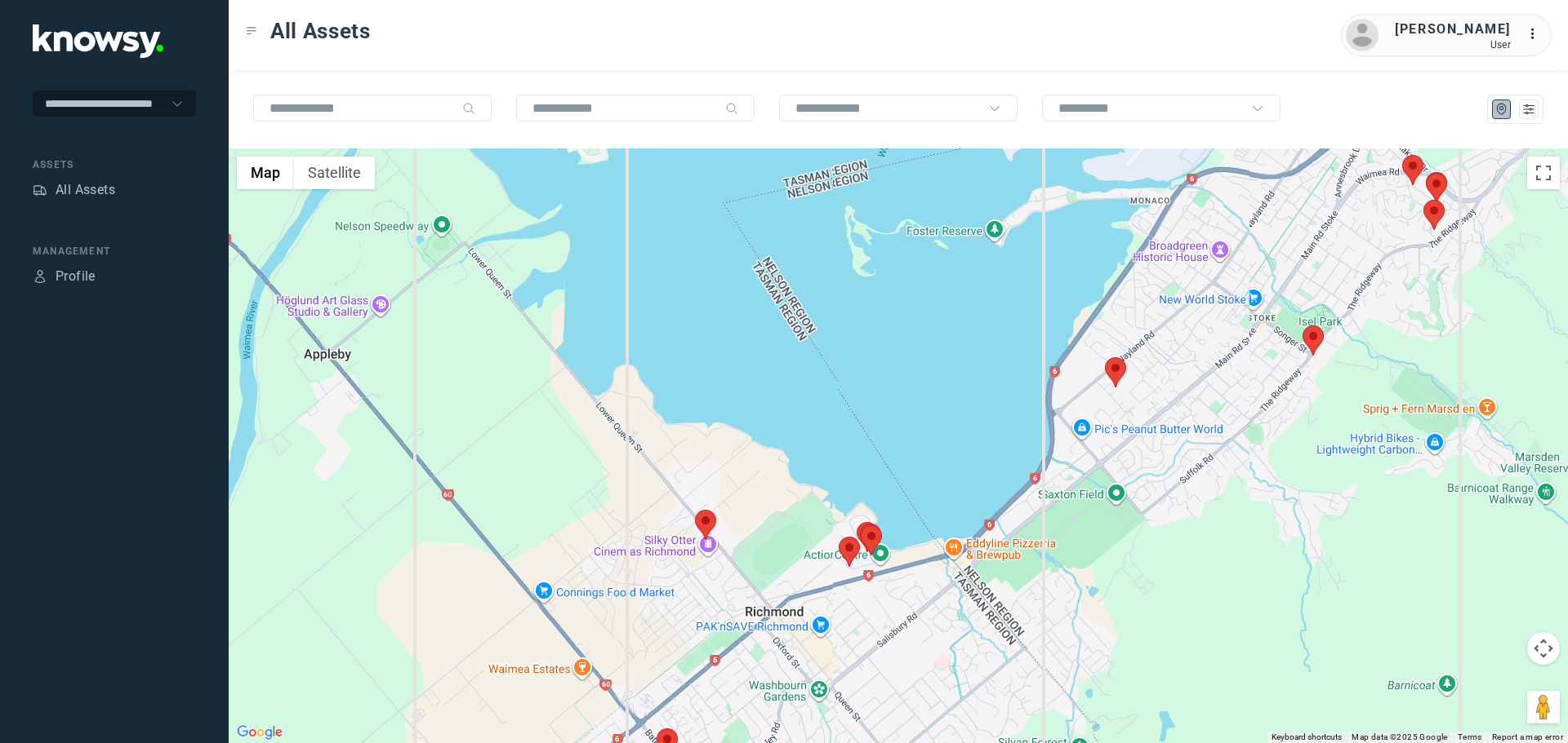
click at [694, 510] on area at bounding box center [694, 510] width 0 height 0
click at [747, 428] on button "Close" at bounding box center [739, 433] width 39 height 39
click at [838, 537] on area at bounding box center [838, 537] width 0 height 0
click at [892, 455] on button "Close" at bounding box center [885, 460] width 39 height 39
click at [1104, 357] on area at bounding box center [1104, 357] width 0 height 0
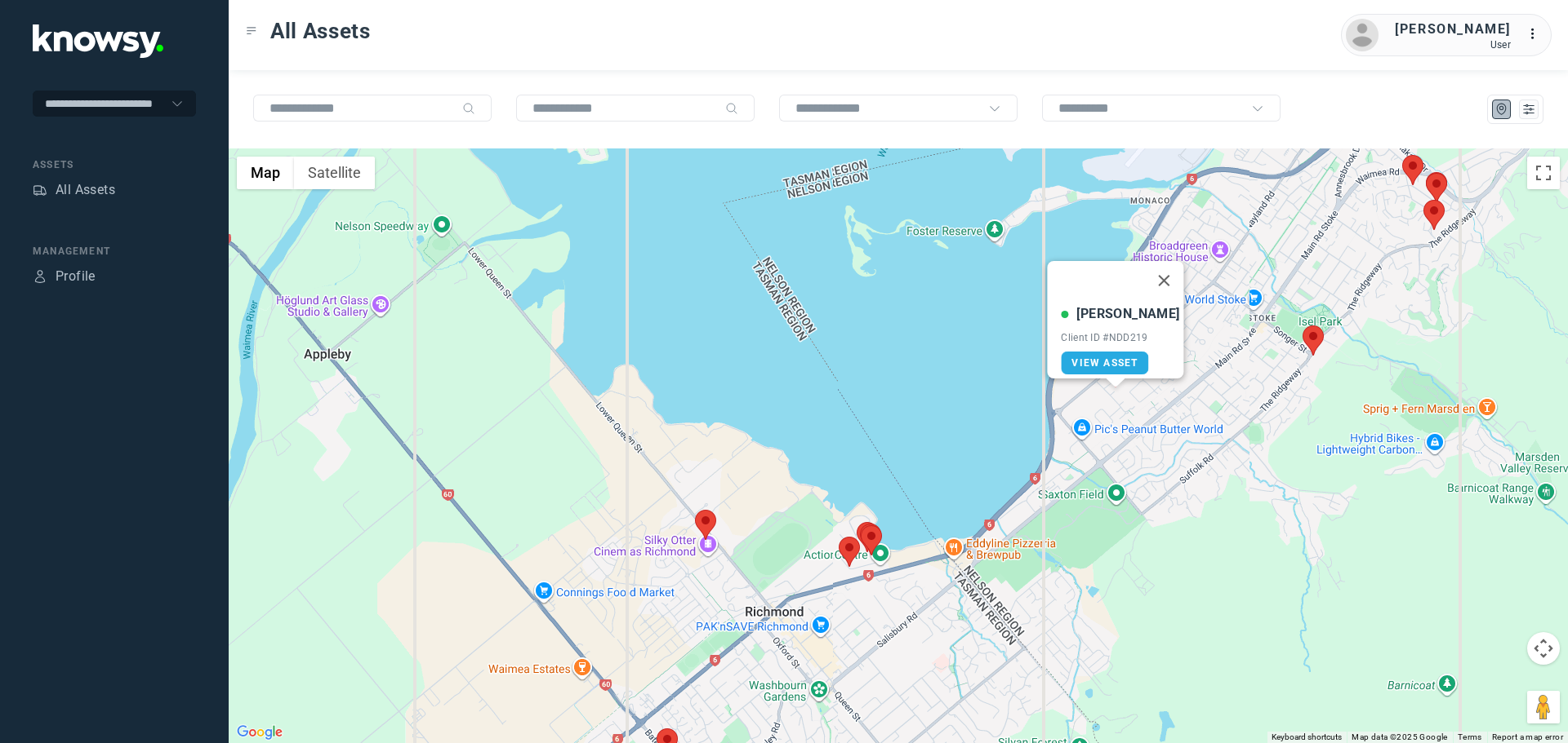
click at [1302, 326] on area at bounding box center [1302, 326] width 0 height 0
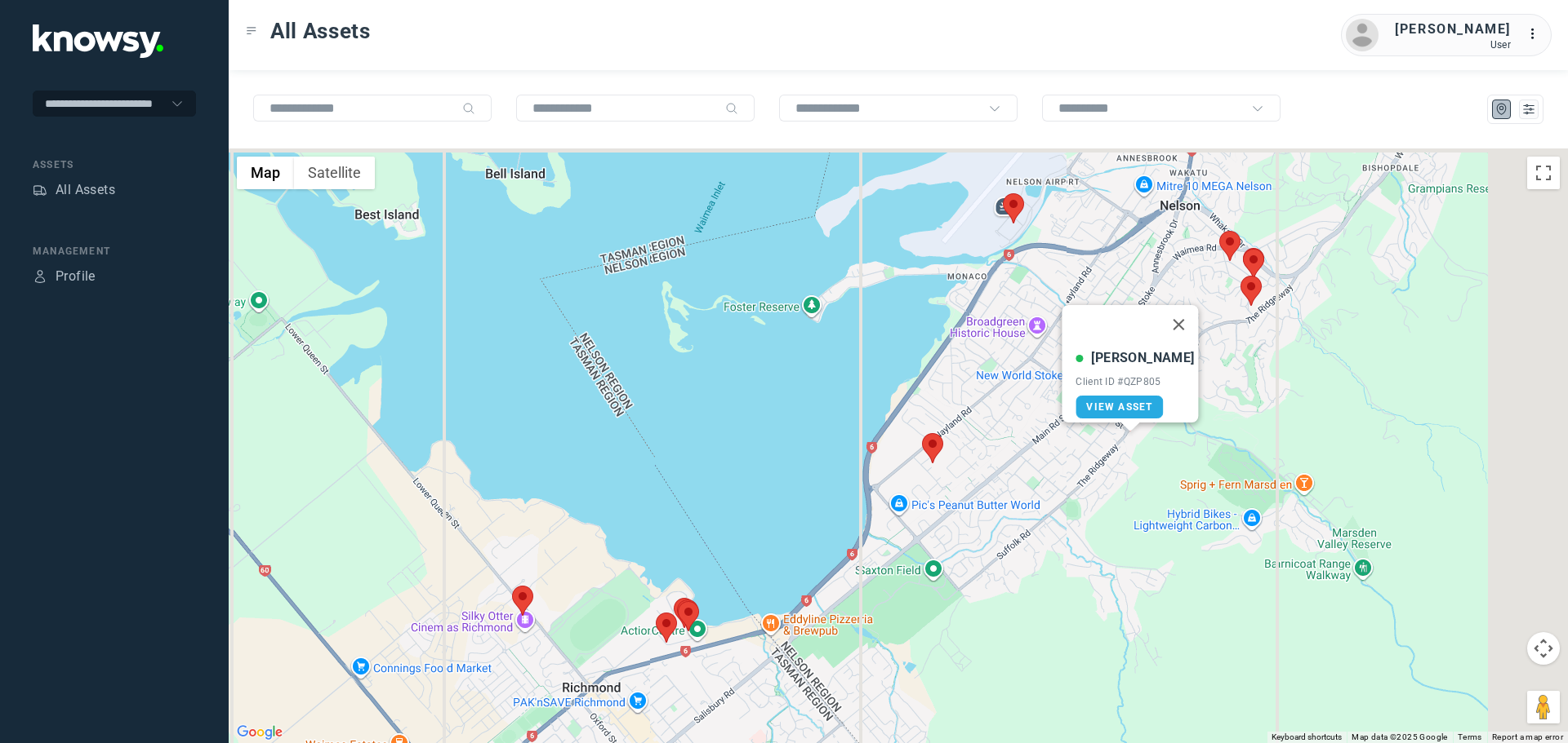
drag, startPoint x: 1276, startPoint y: 411, endPoint x: 1087, endPoint y: 493, distance: 206.0
click at [1087, 493] on div "Johnny G Client ID #QZP805 View Asset" at bounding box center [898, 445] width 1339 height 595
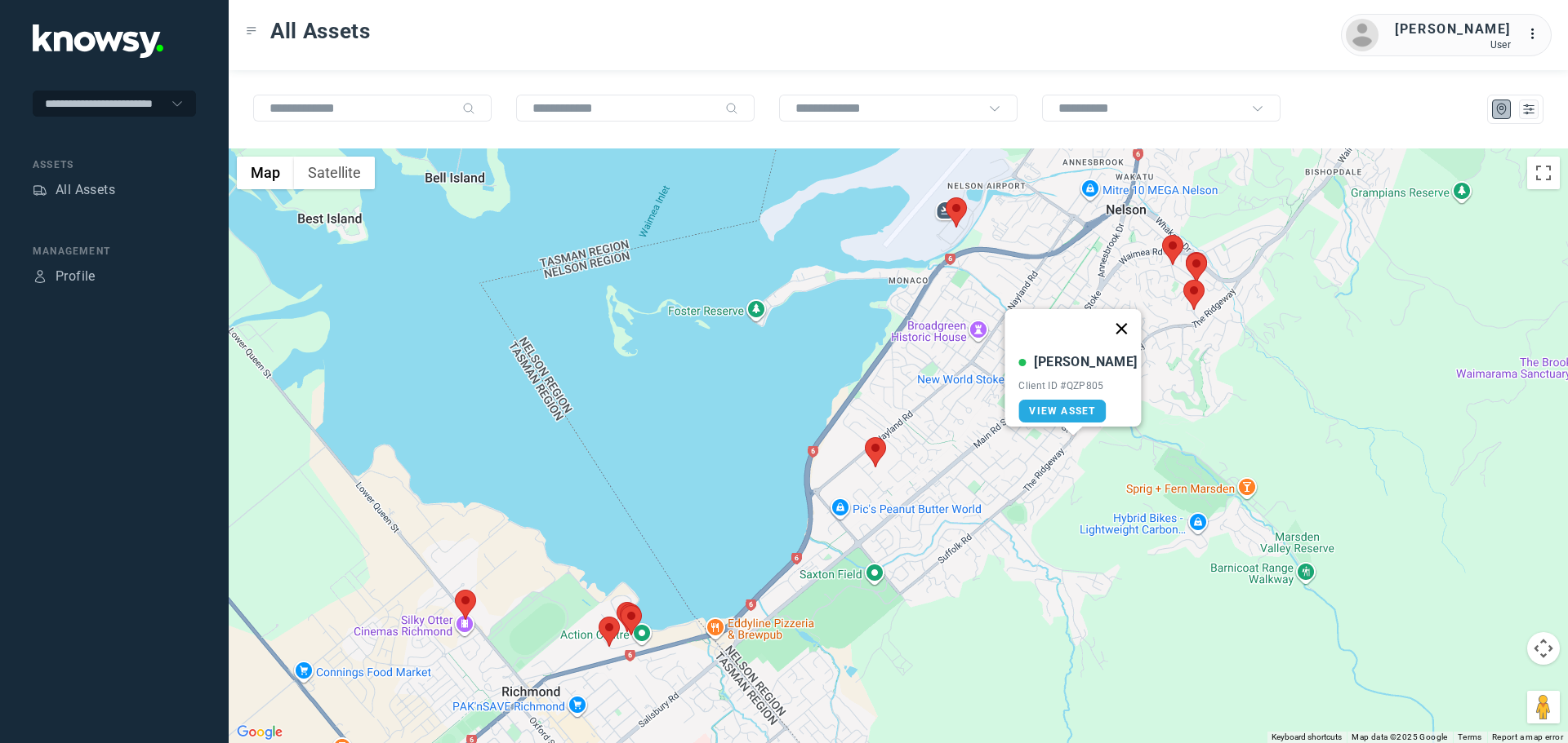
click at [1122, 316] on button "Close" at bounding box center [1122, 328] width 39 height 39
click at [945, 197] on area at bounding box center [945, 197] width 0 height 0
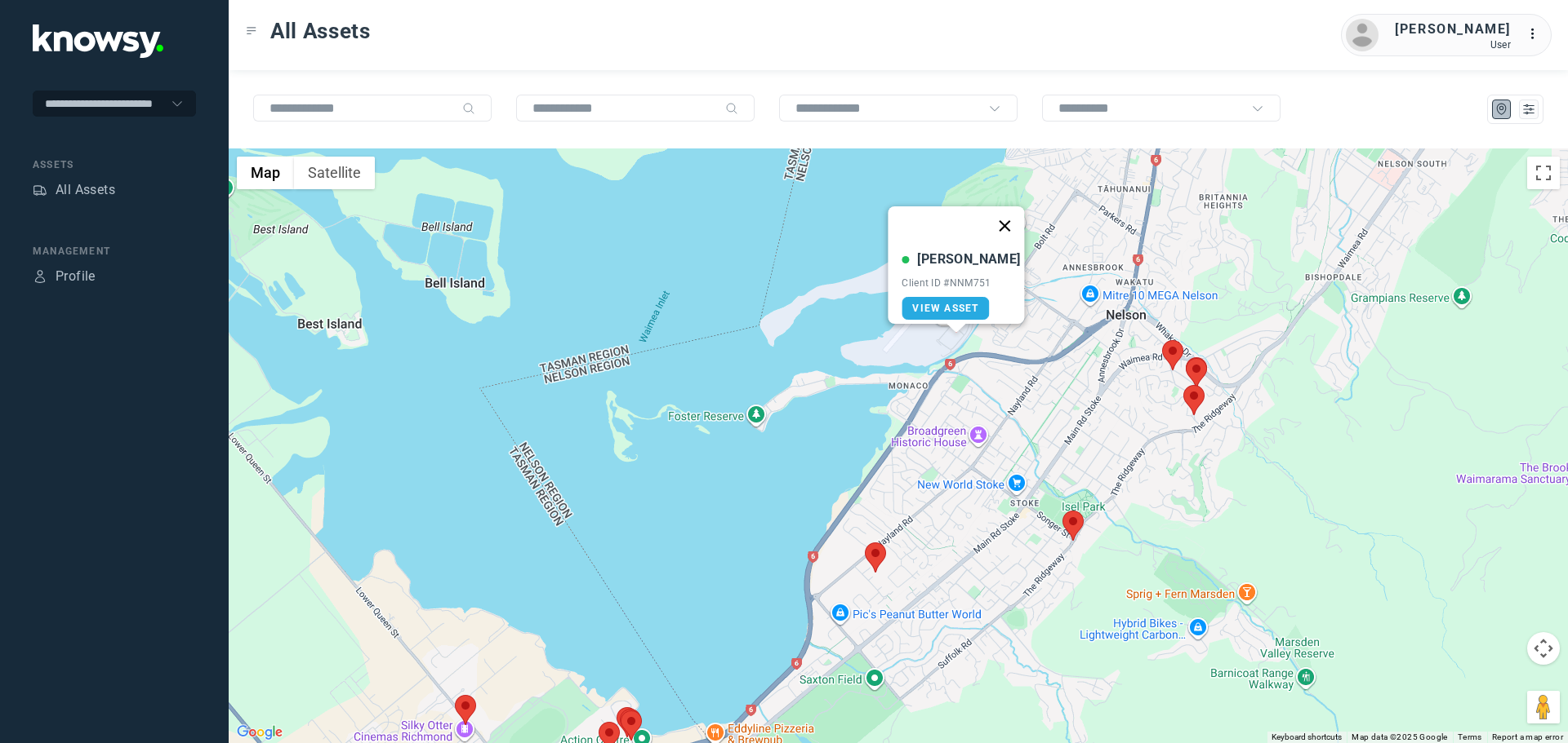
click at [999, 218] on button "Close" at bounding box center [1005, 226] width 39 height 39
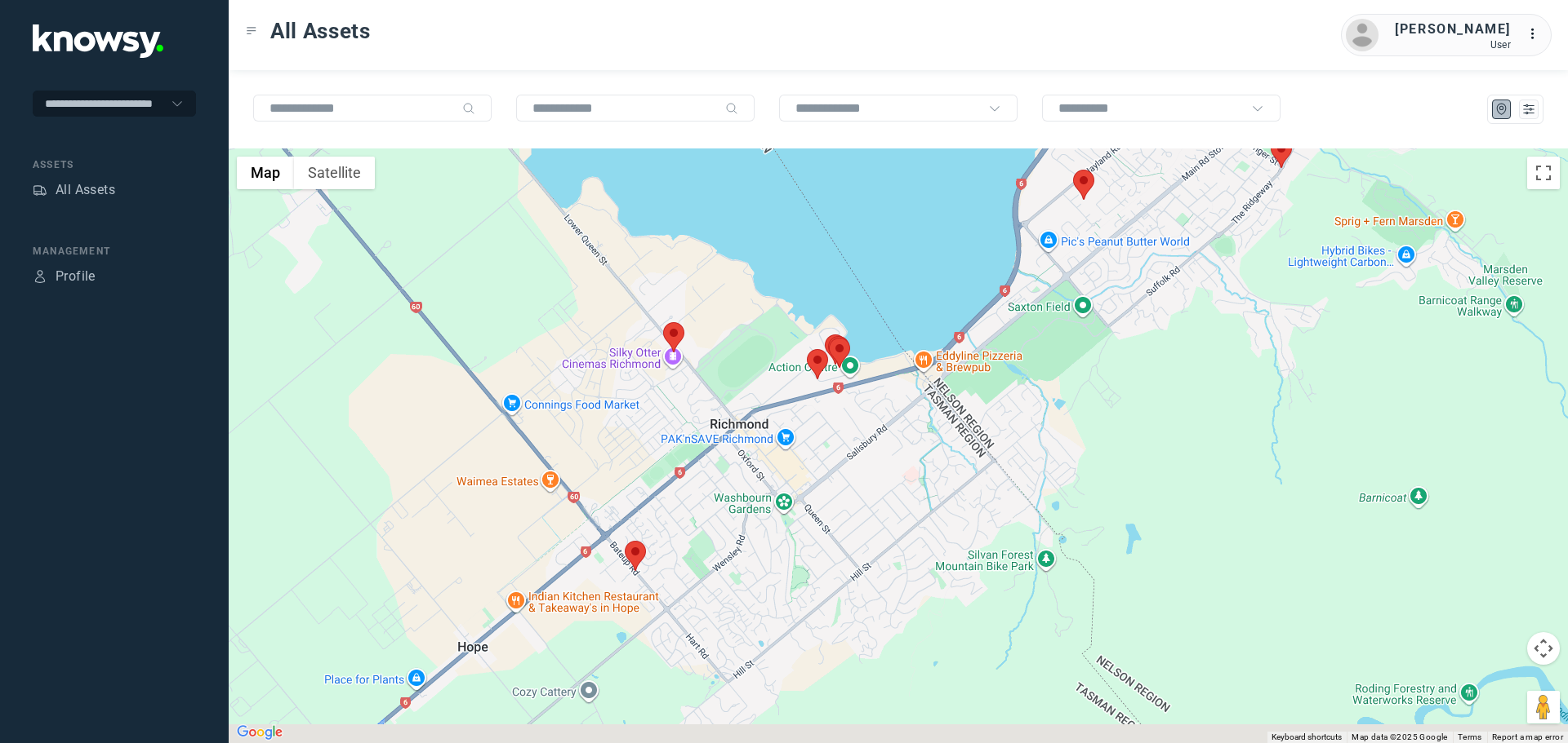
drag, startPoint x: 965, startPoint y: 621, endPoint x: 1131, endPoint y: 302, distance: 359.6
click at [1172, 248] on div at bounding box center [898, 445] width 1339 height 595
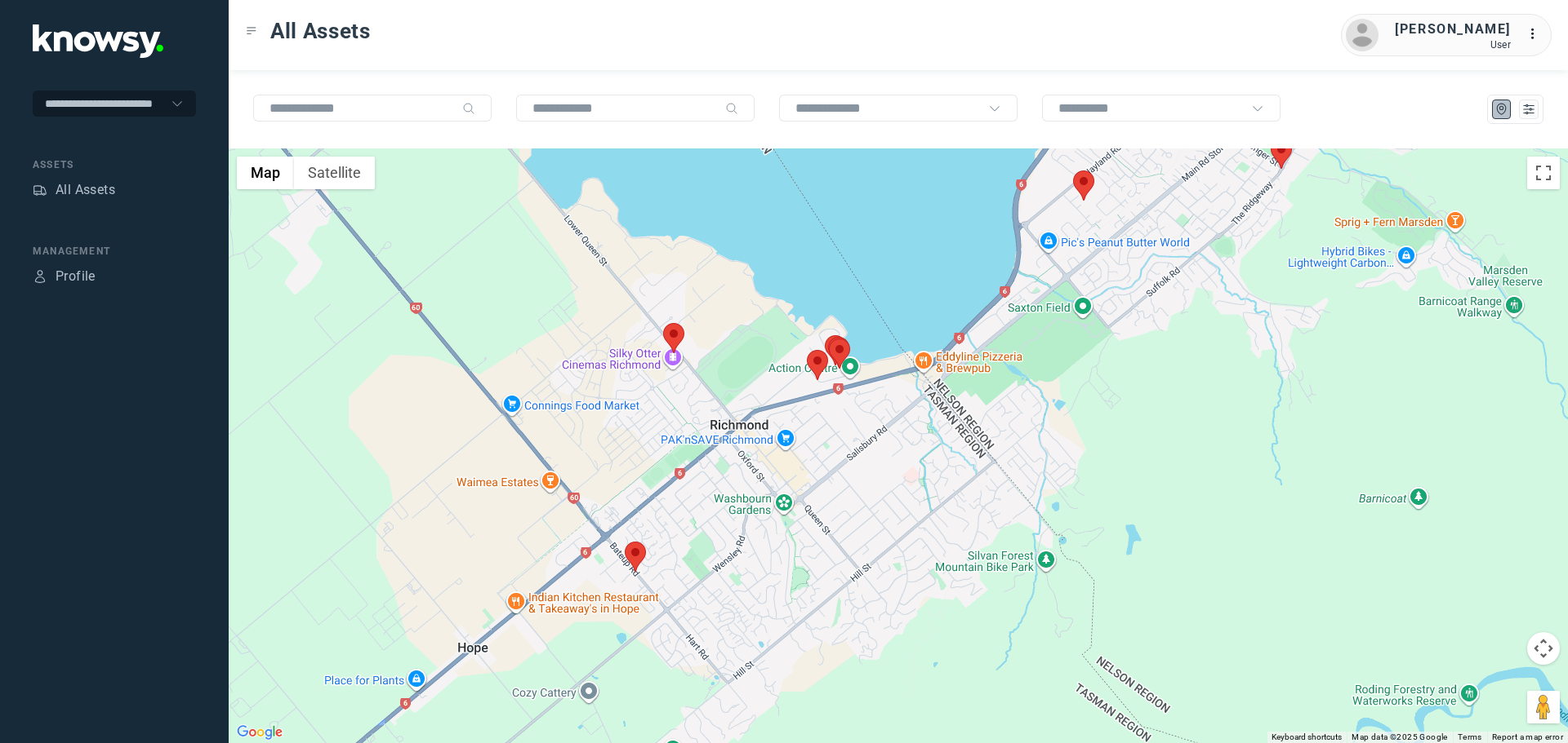
click at [663, 324] on area at bounding box center [663, 324] width 0 height 0
click at [807, 350] on area at bounding box center [807, 350] width 0 height 0
click at [867, 258] on button "Close" at bounding box center [853, 273] width 39 height 39
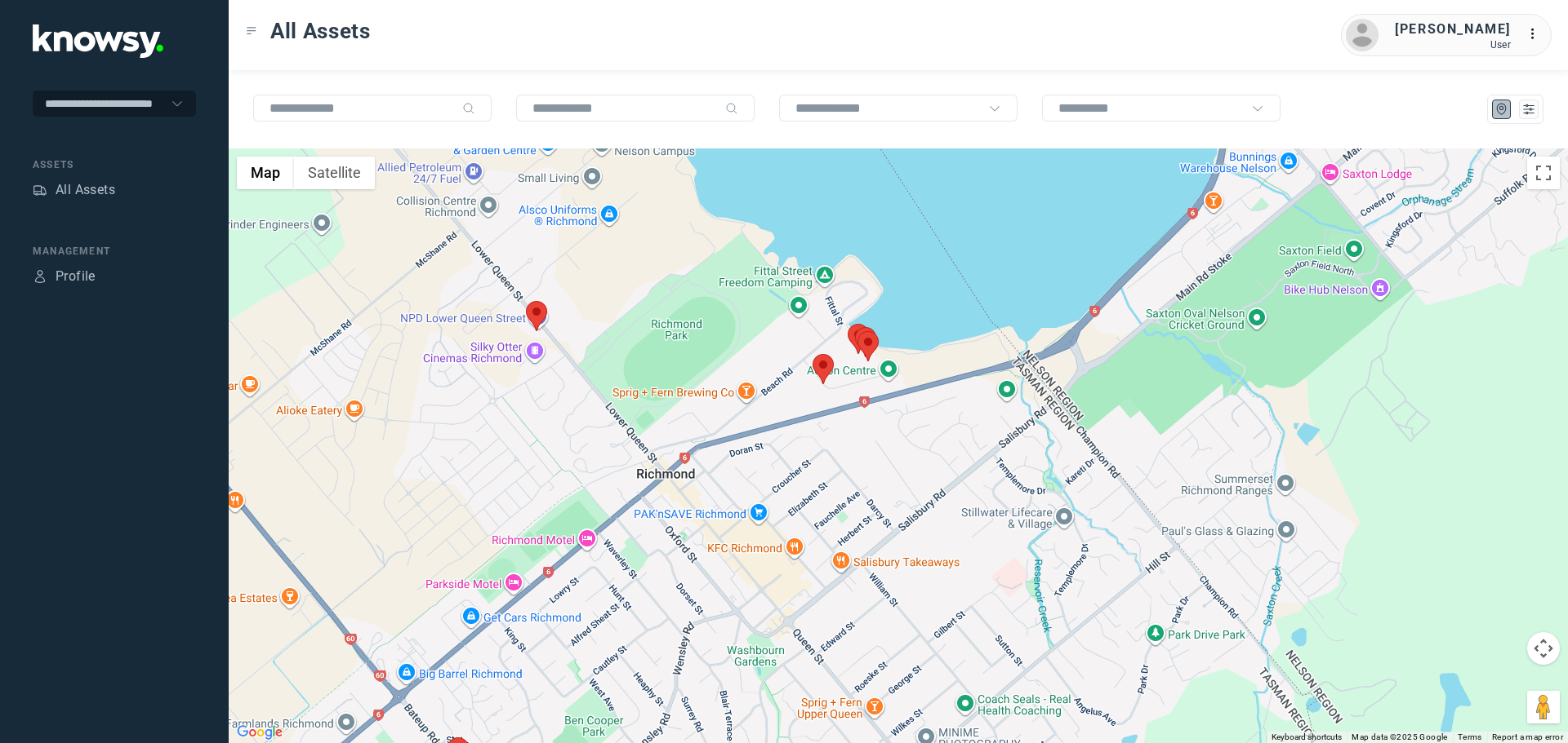
click at [812, 354] on area at bounding box center [812, 354] width 0 height 0
click at [872, 266] on button "Close" at bounding box center [859, 277] width 39 height 39
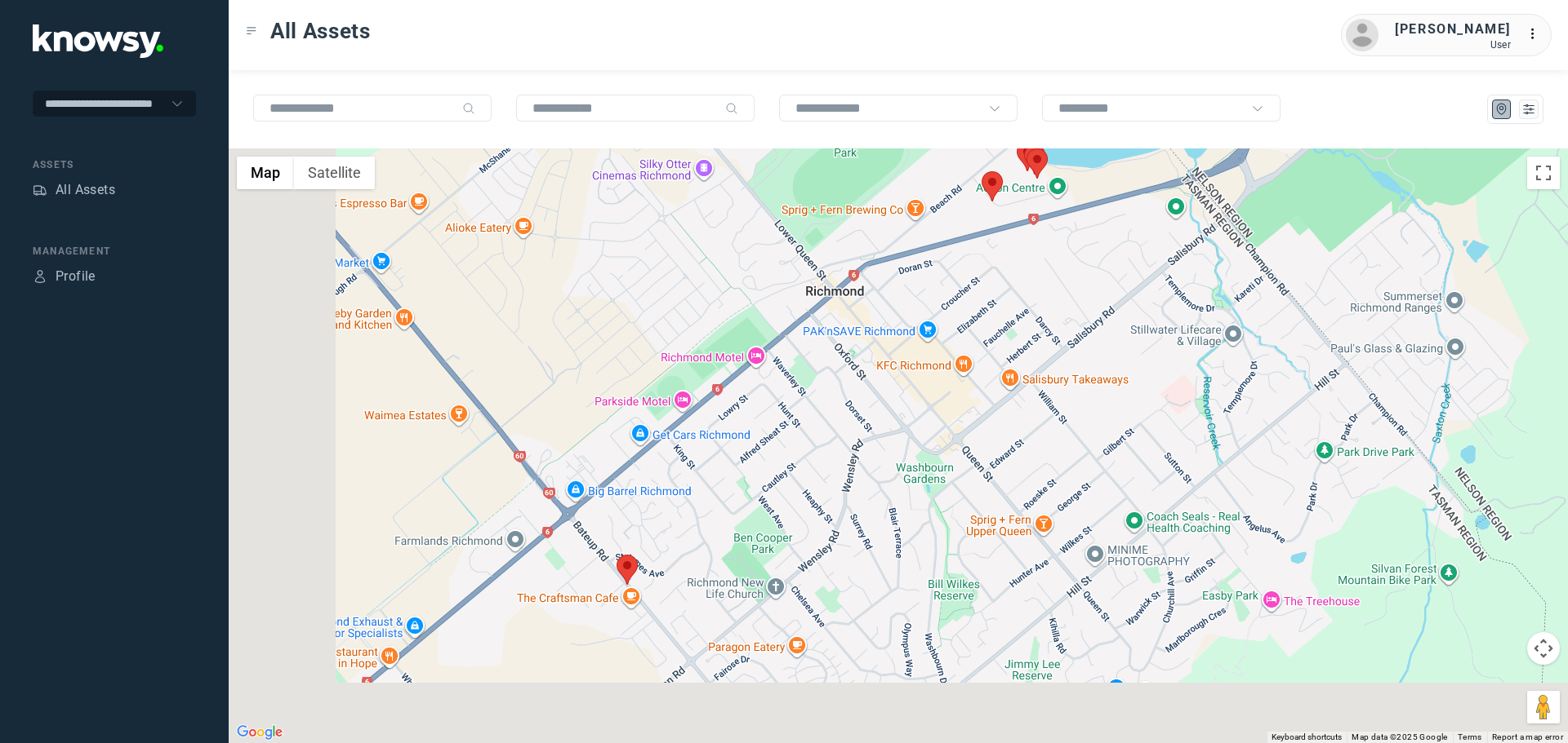
drag, startPoint x: 721, startPoint y: 565, endPoint x: 892, endPoint y: 378, distance: 253.4
click at [892, 378] on div at bounding box center [898, 445] width 1339 height 595
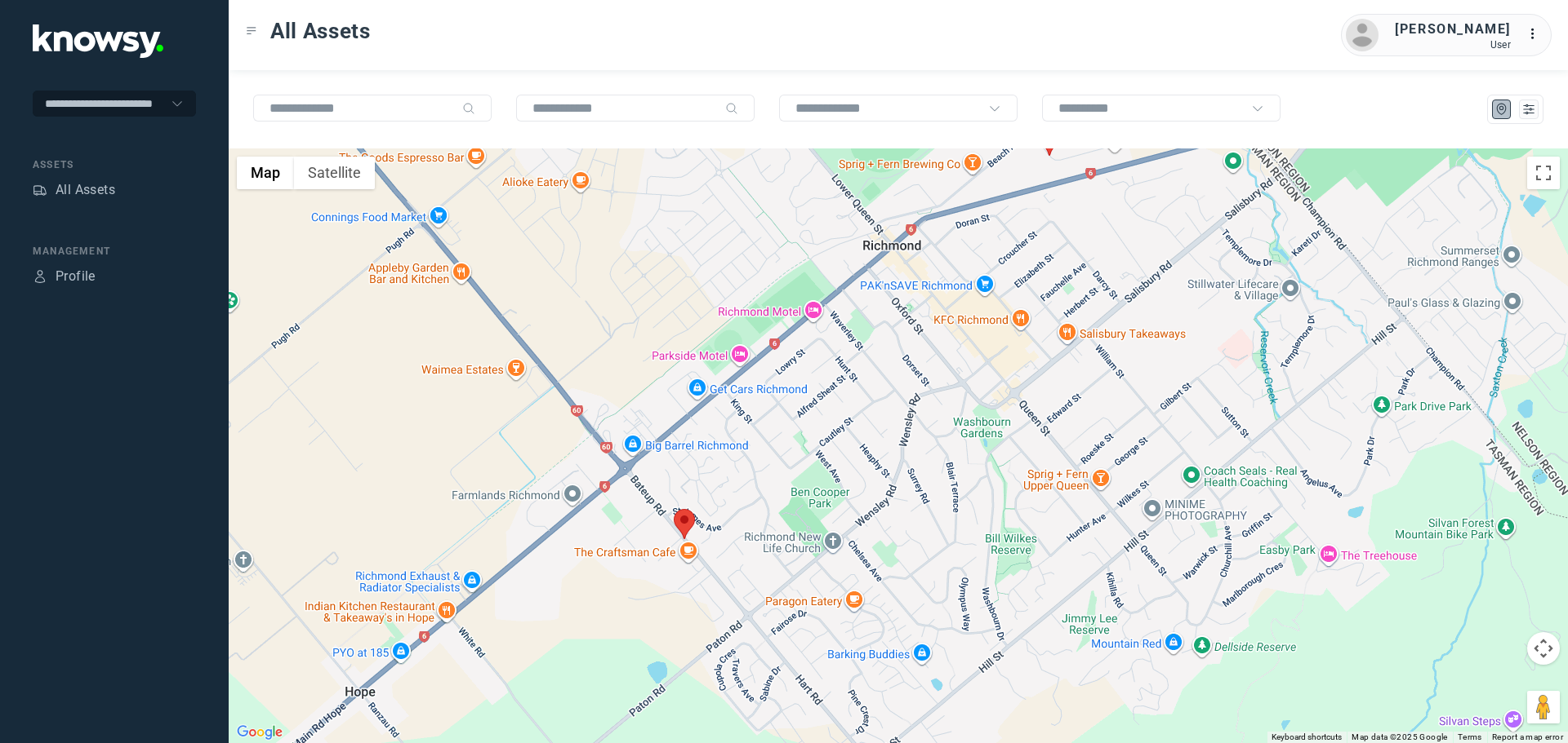
click at [673, 509] on area at bounding box center [673, 509] width 0 height 0
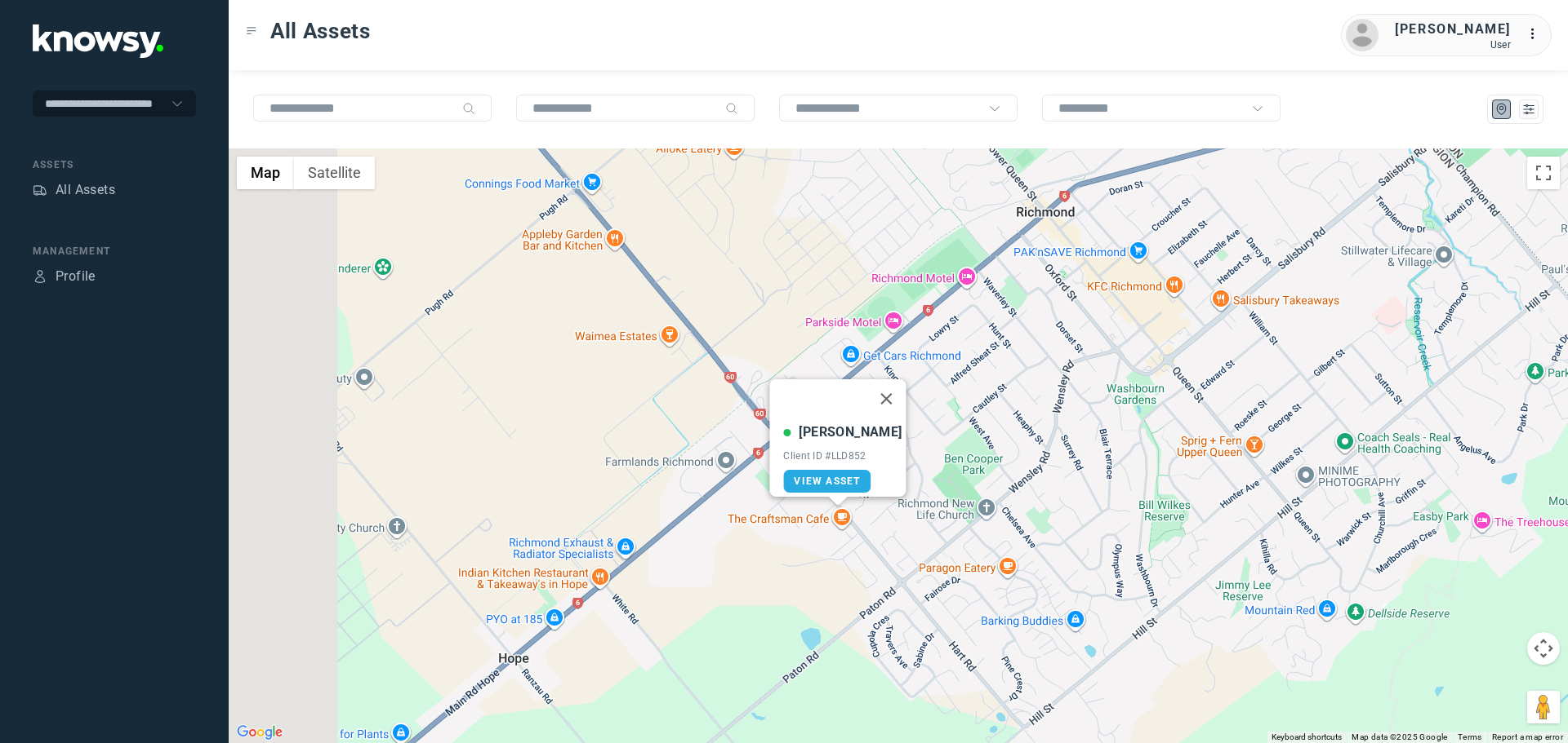
drag, startPoint x: 984, startPoint y: 560, endPoint x: 1231, endPoint y: 530, distance: 248.8
click at [1236, 529] on div "[PERSON_NAME] S Client ID #LLD852 View Asset" at bounding box center [898, 445] width 1339 height 595
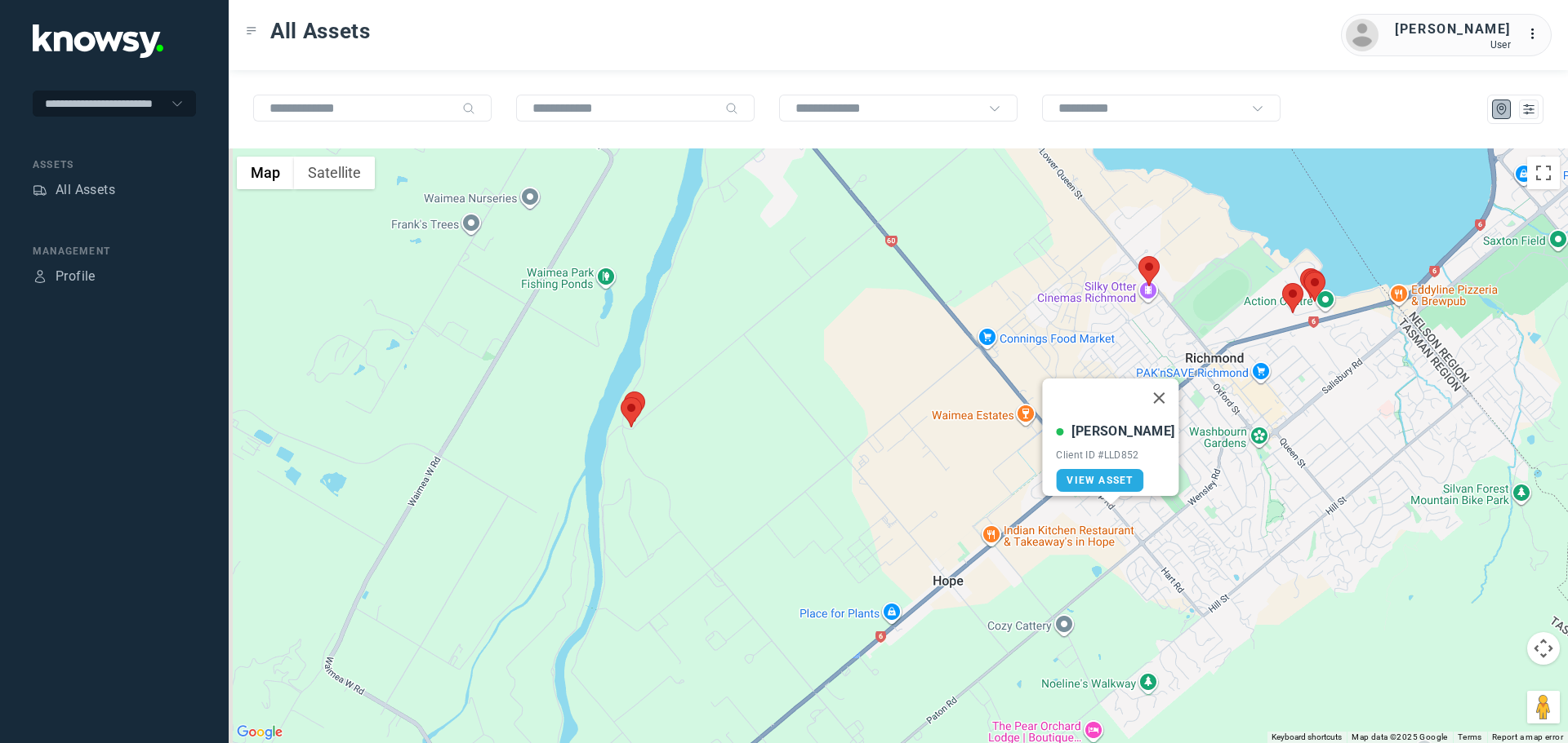
drag, startPoint x: 859, startPoint y: 445, endPoint x: 902, endPoint y: 433, distance: 44.6
click at [941, 422] on div "[PERSON_NAME] S Client ID #LLD852 View Asset" at bounding box center [898, 445] width 1339 height 595
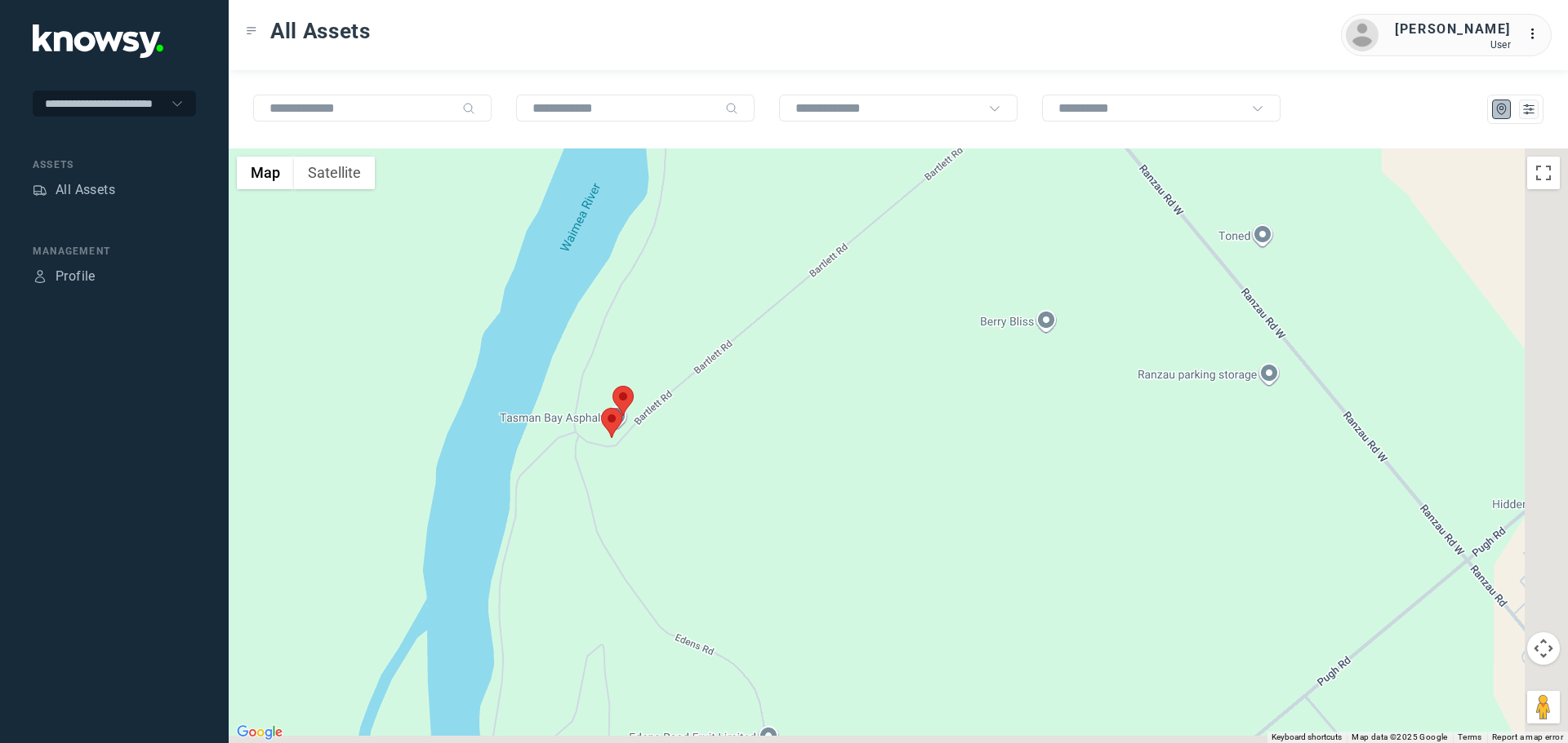
drag, startPoint x: 1170, startPoint y: 545, endPoint x: 1006, endPoint y: 511, distance: 167.5
click at [1006, 511] on div "[PERSON_NAME] S Client ID #LLD852 View Asset" at bounding box center [898, 445] width 1339 height 595
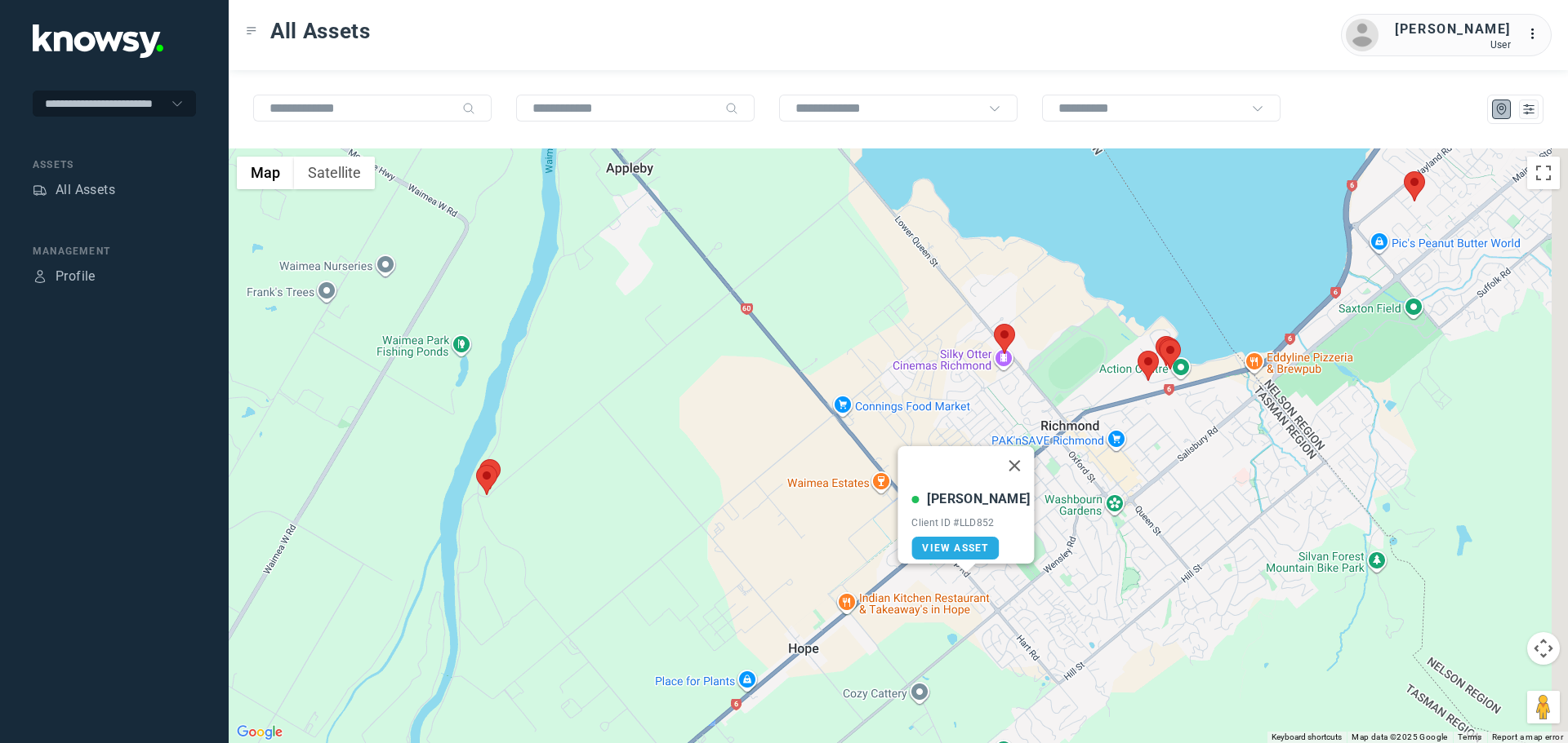
drag, startPoint x: 833, startPoint y: 506, endPoint x: 761, endPoint y: 509, distance: 72.1
click at [761, 509] on div "[PERSON_NAME] S Client ID #LLD852 View Asset" at bounding box center [898, 445] width 1339 height 595
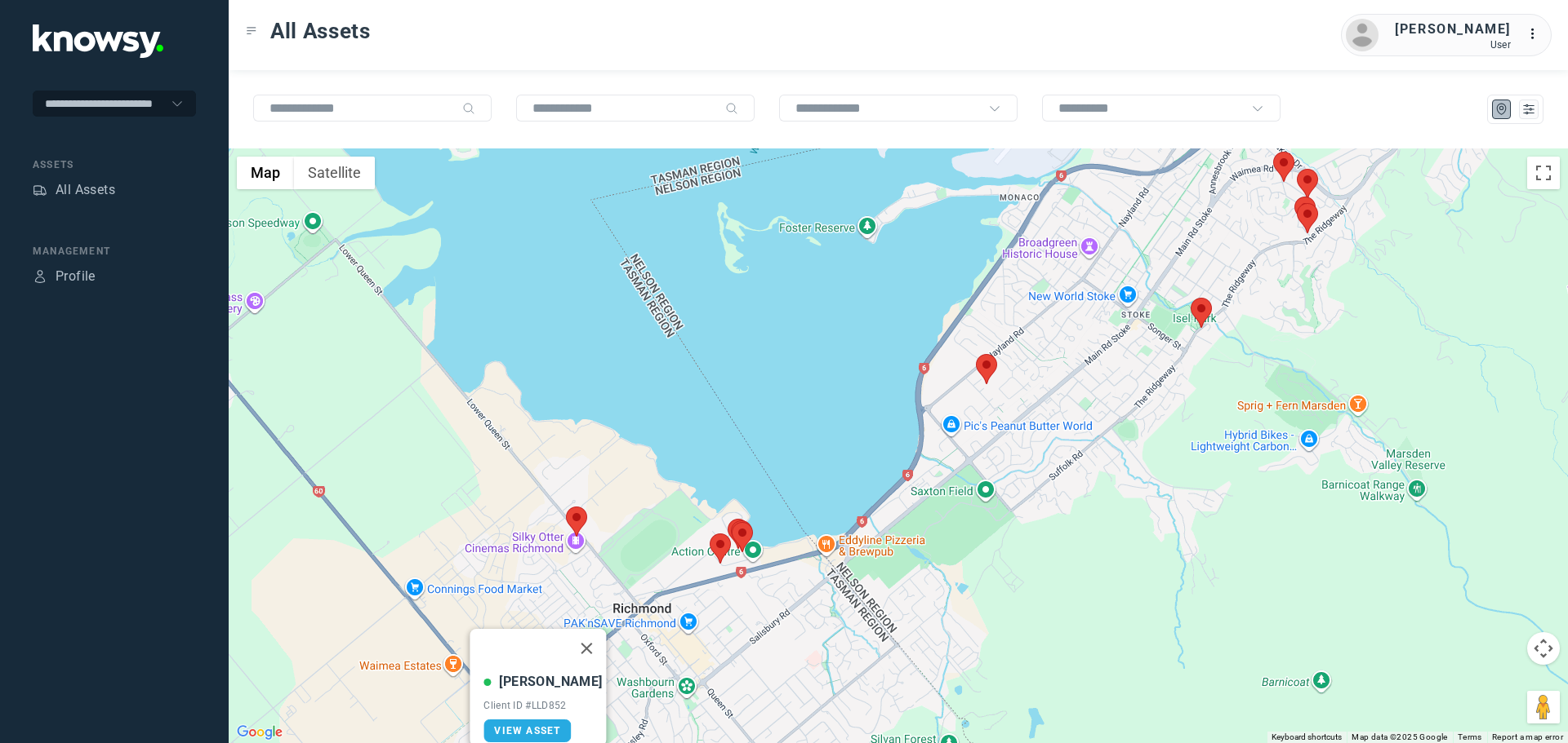
drag, startPoint x: 1187, startPoint y: 440, endPoint x: 939, endPoint y: 616, distance: 304.1
click at [939, 616] on div "[PERSON_NAME] S Client ID #LLD852 View Asset" at bounding box center [898, 445] width 1339 height 595
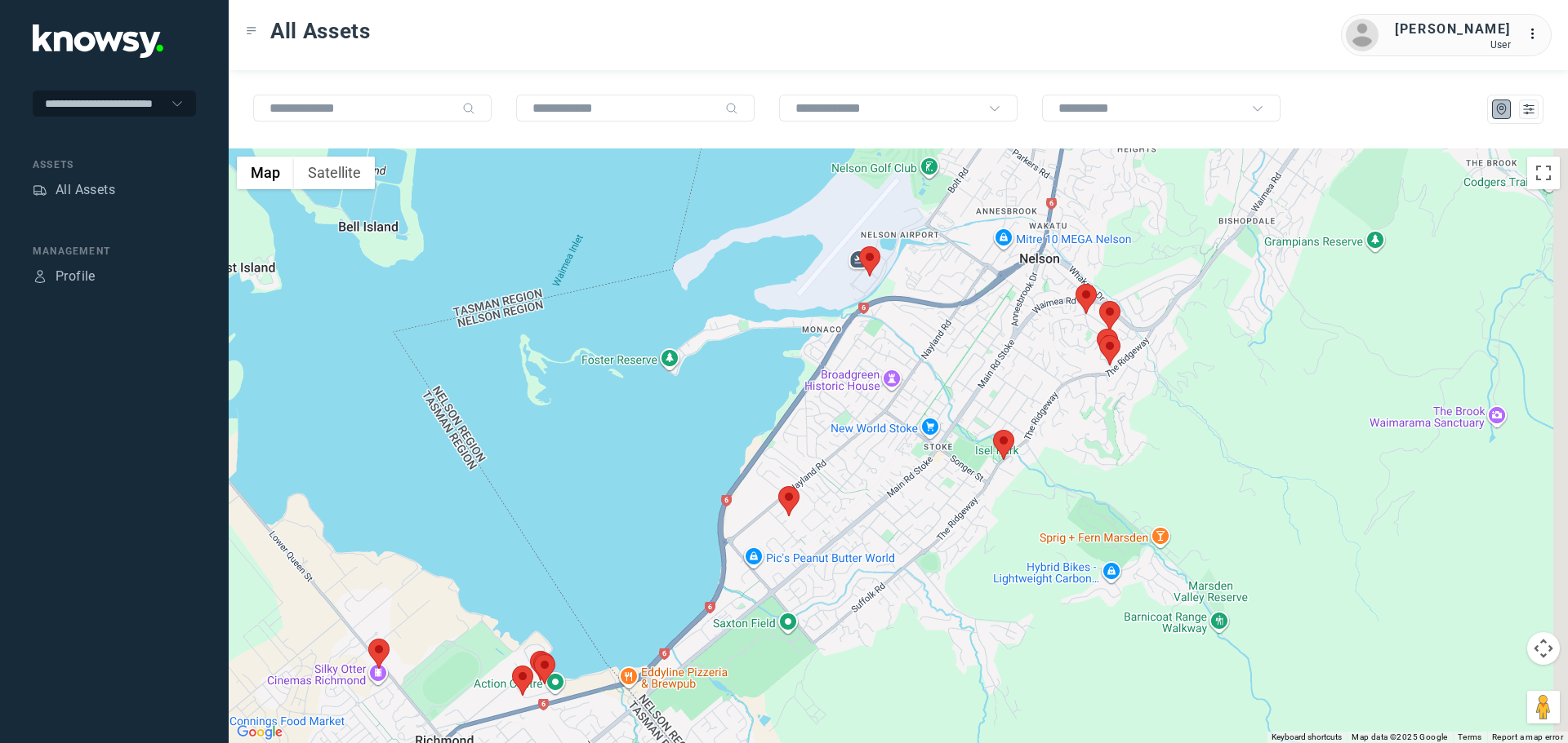
drag, startPoint x: 1098, startPoint y: 460, endPoint x: 963, endPoint y: 511, distance: 144.3
click at [944, 554] on div "[PERSON_NAME] S Client ID #LLD852 View Asset" at bounding box center [898, 445] width 1339 height 595
click at [993, 428] on area at bounding box center [993, 428] width 0 height 0
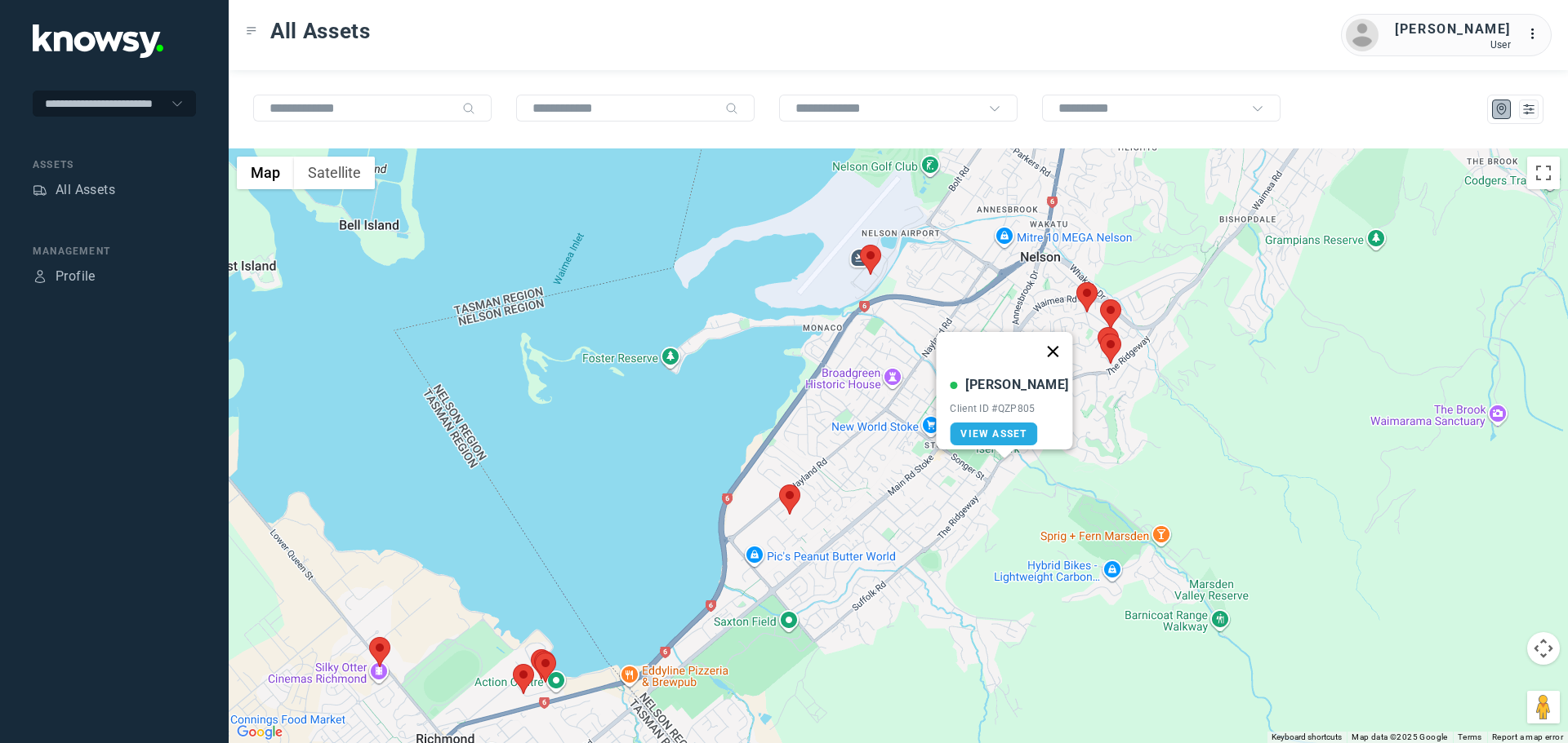
click at [1044, 338] on button "Close" at bounding box center [1053, 351] width 39 height 39
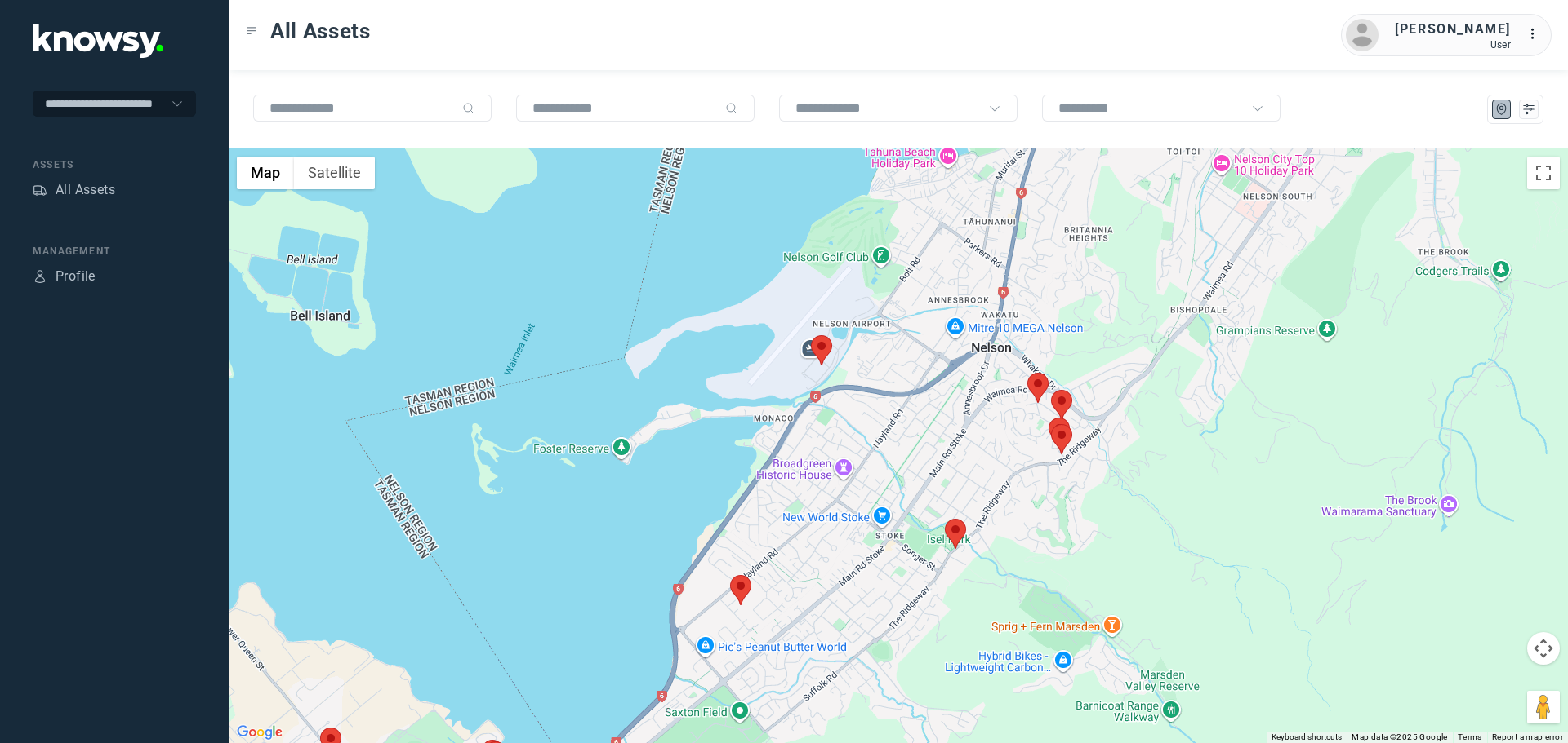
drag, startPoint x: 1115, startPoint y: 421, endPoint x: 1029, endPoint y: 564, distance: 166.9
click at [1029, 564] on div "To navigate, press the arrow keys." at bounding box center [898, 445] width 1339 height 595
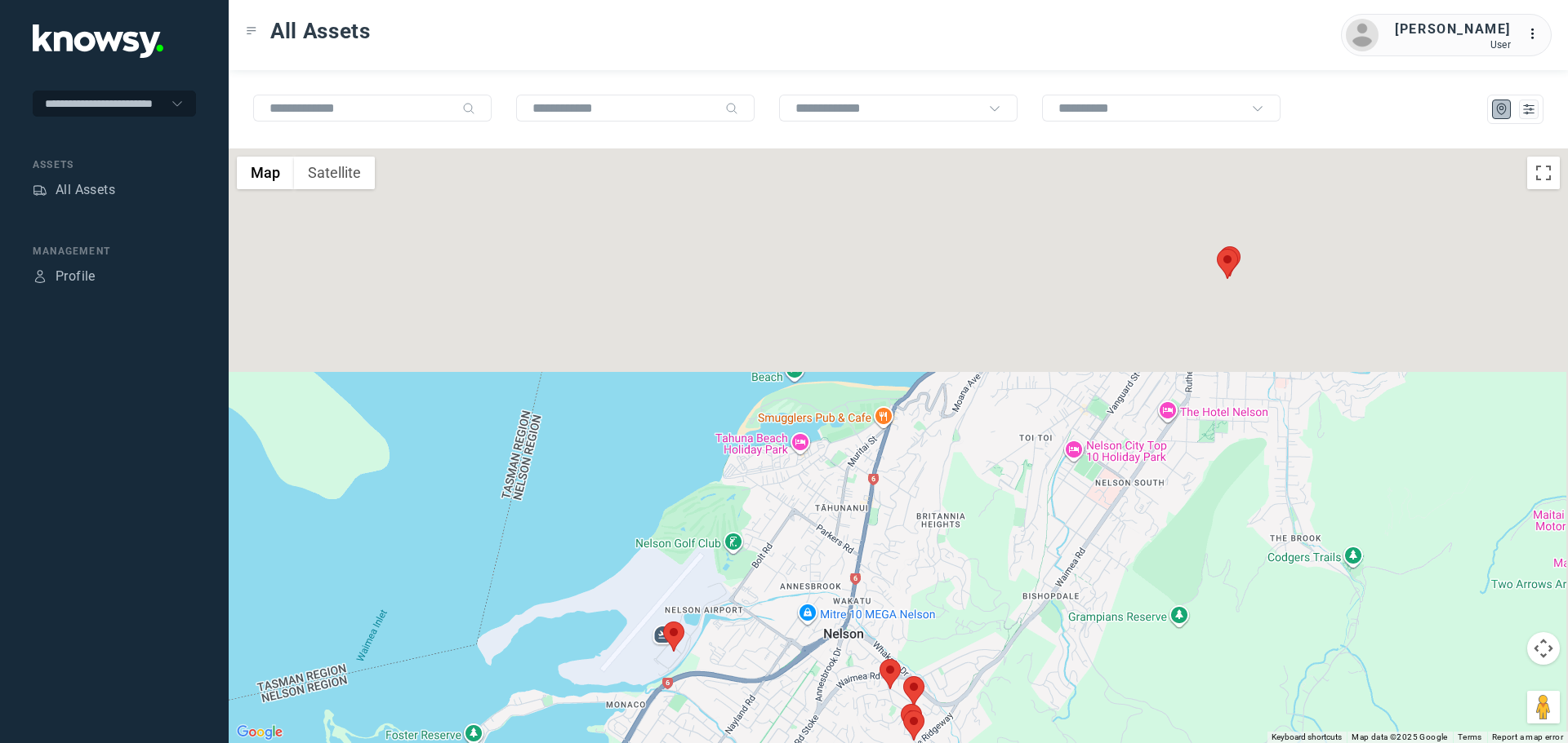
drag, startPoint x: 1093, startPoint y: 318, endPoint x: 982, endPoint y: 555, distance: 261.7
click at [982, 555] on div at bounding box center [898, 445] width 1339 height 595
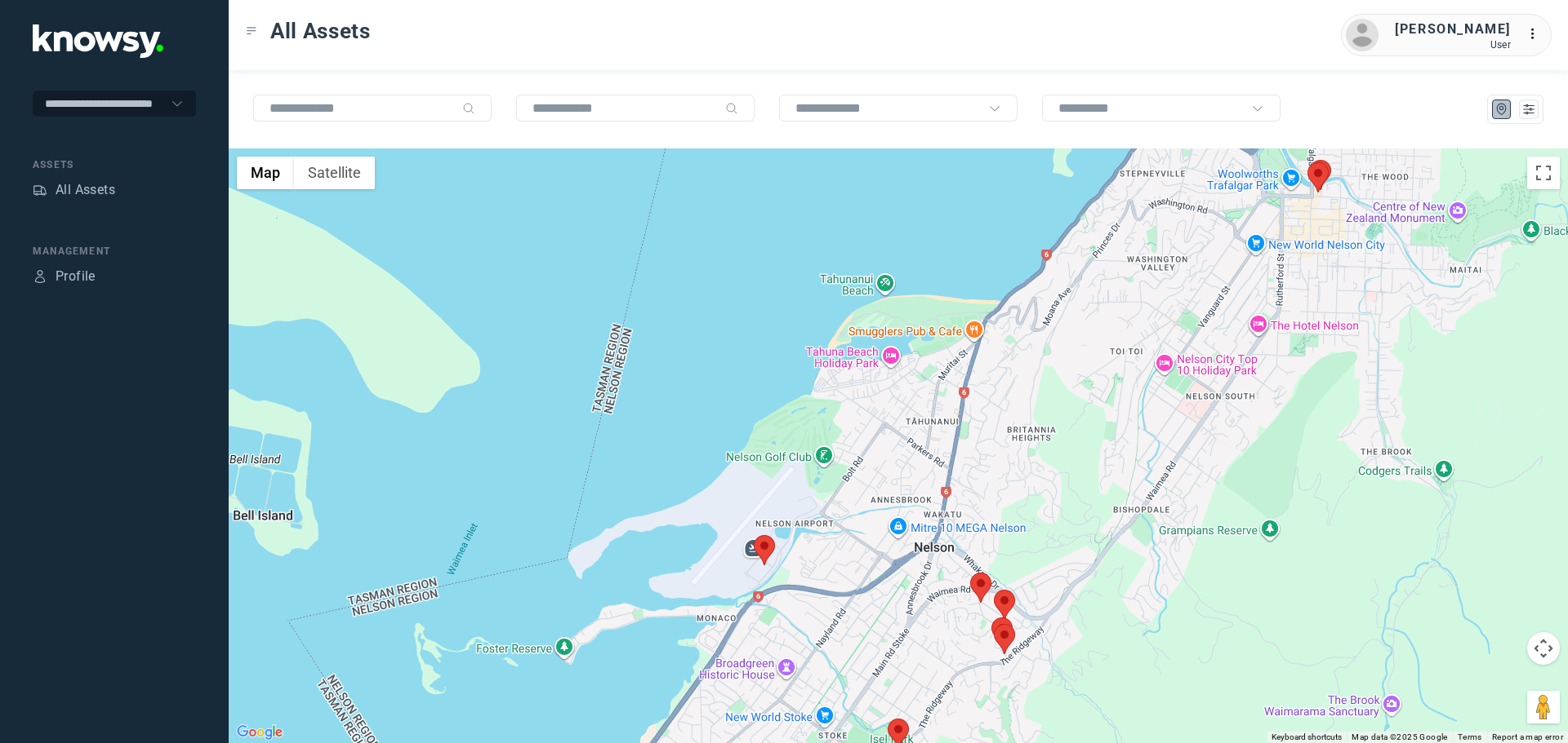
drag, startPoint x: 989, startPoint y: 576, endPoint x: 1170, endPoint y: 435, distance: 229.4
click at [1170, 435] on div at bounding box center [898, 445] width 1339 height 595
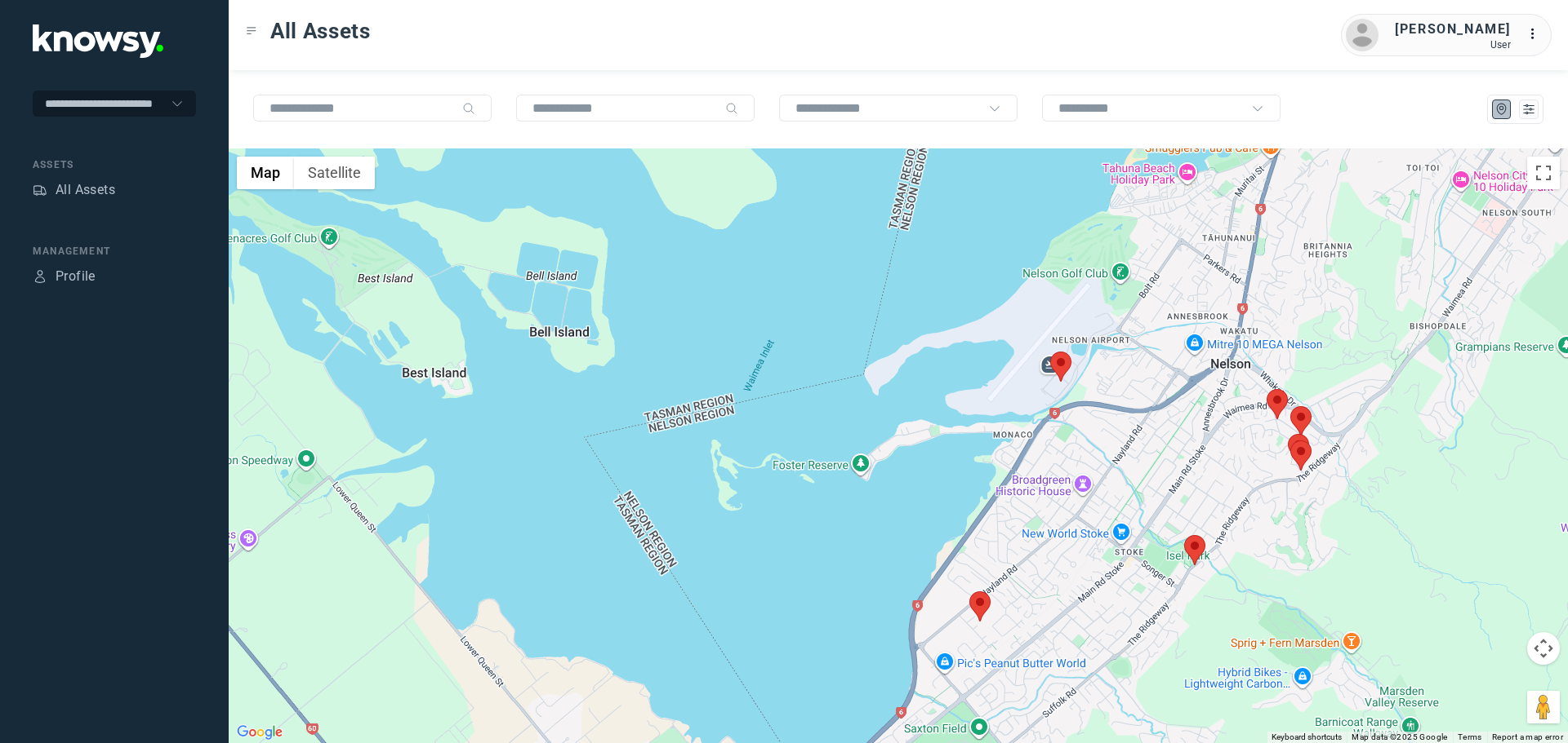
click at [1050, 351] on area at bounding box center [1050, 351] width 0 height 0
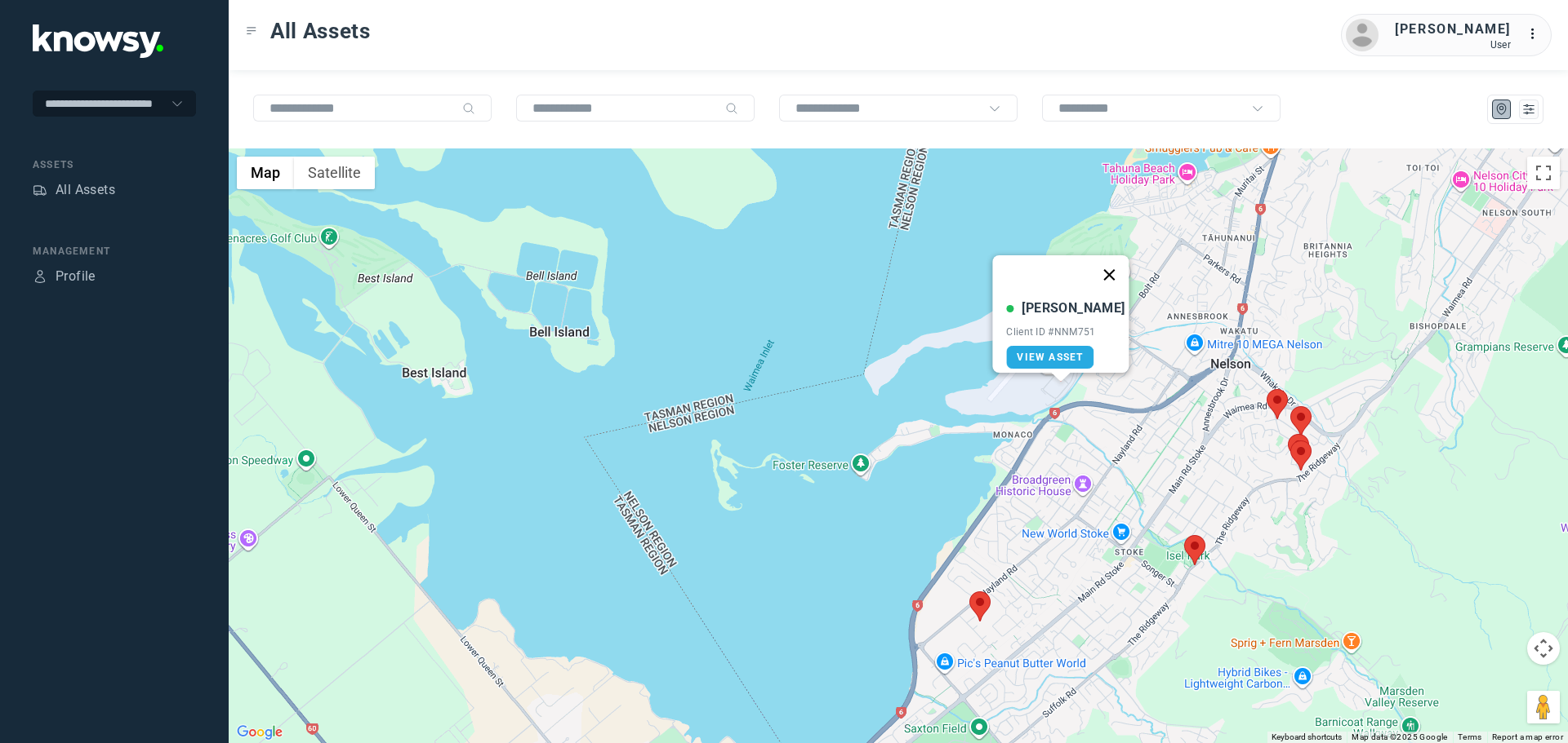
click at [1108, 259] on button "Close" at bounding box center [1109, 275] width 39 height 39
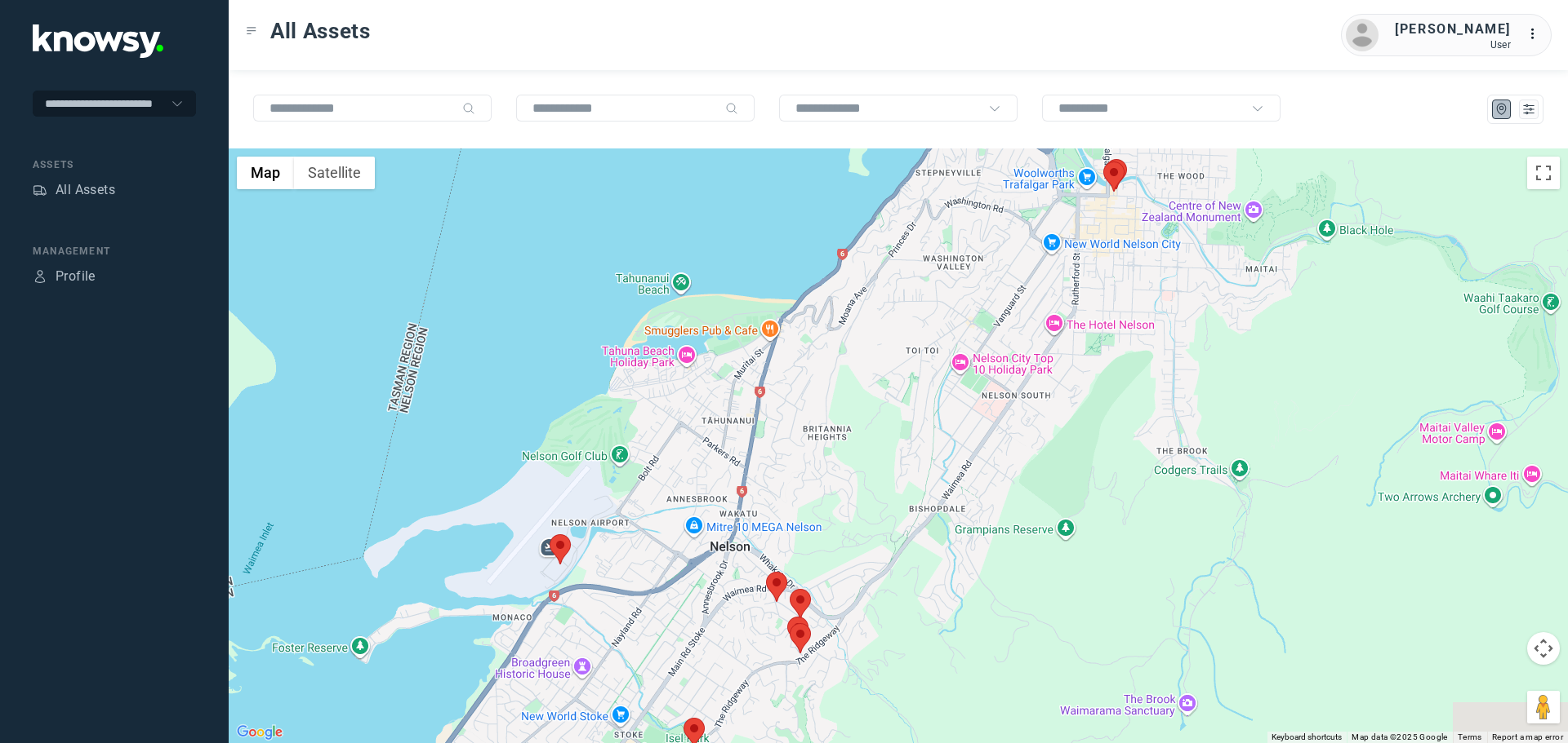
drag, startPoint x: 1434, startPoint y: 255, endPoint x: 933, endPoint y: 438, distance: 533.4
click at [933, 438] on div at bounding box center [898, 445] width 1339 height 595
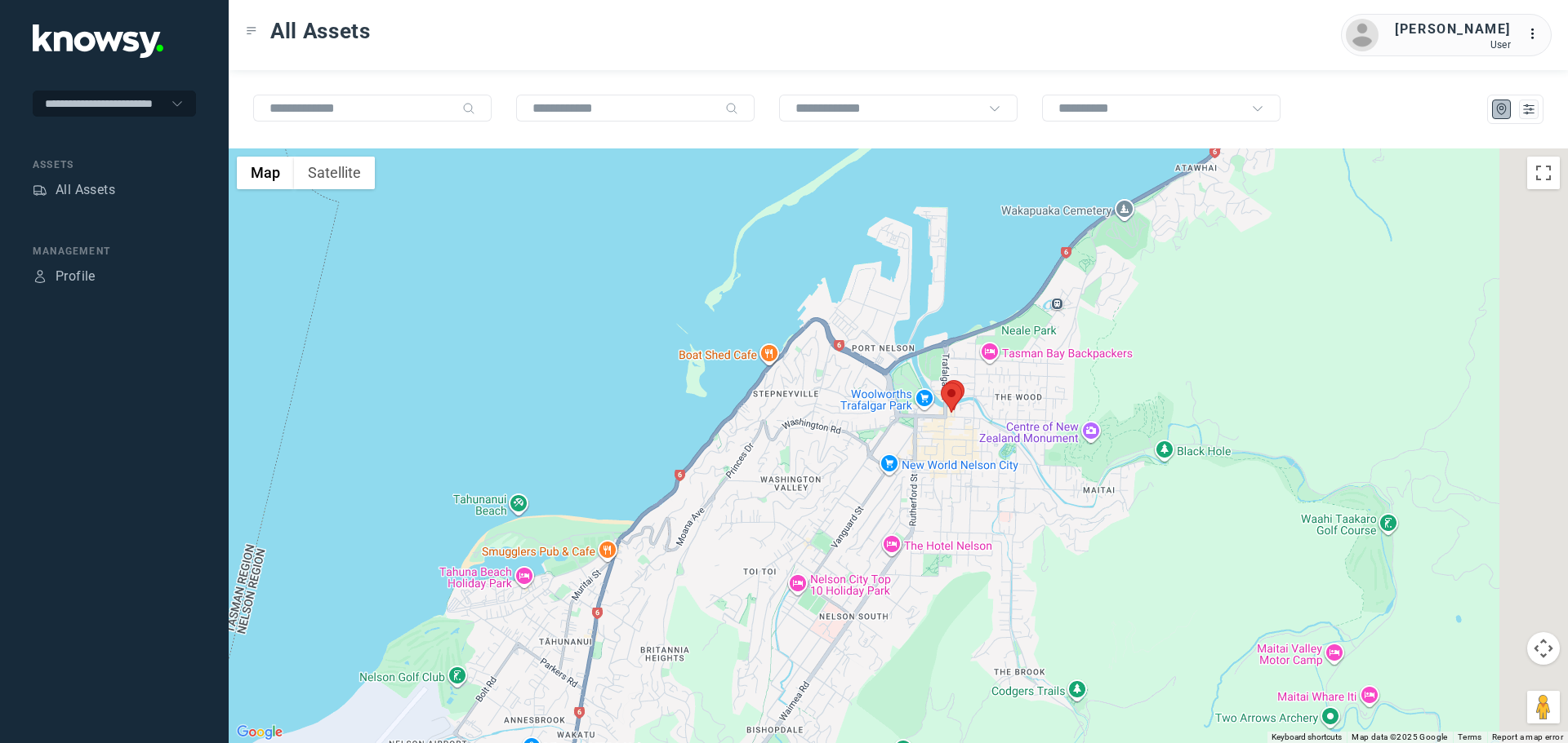
drag, startPoint x: 1043, startPoint y: 361, endPoint x: 935, endPoint y: 462, distance: 147.9
click at [882, 581] on div at bounding box center [898, 445] width 1339 height 595
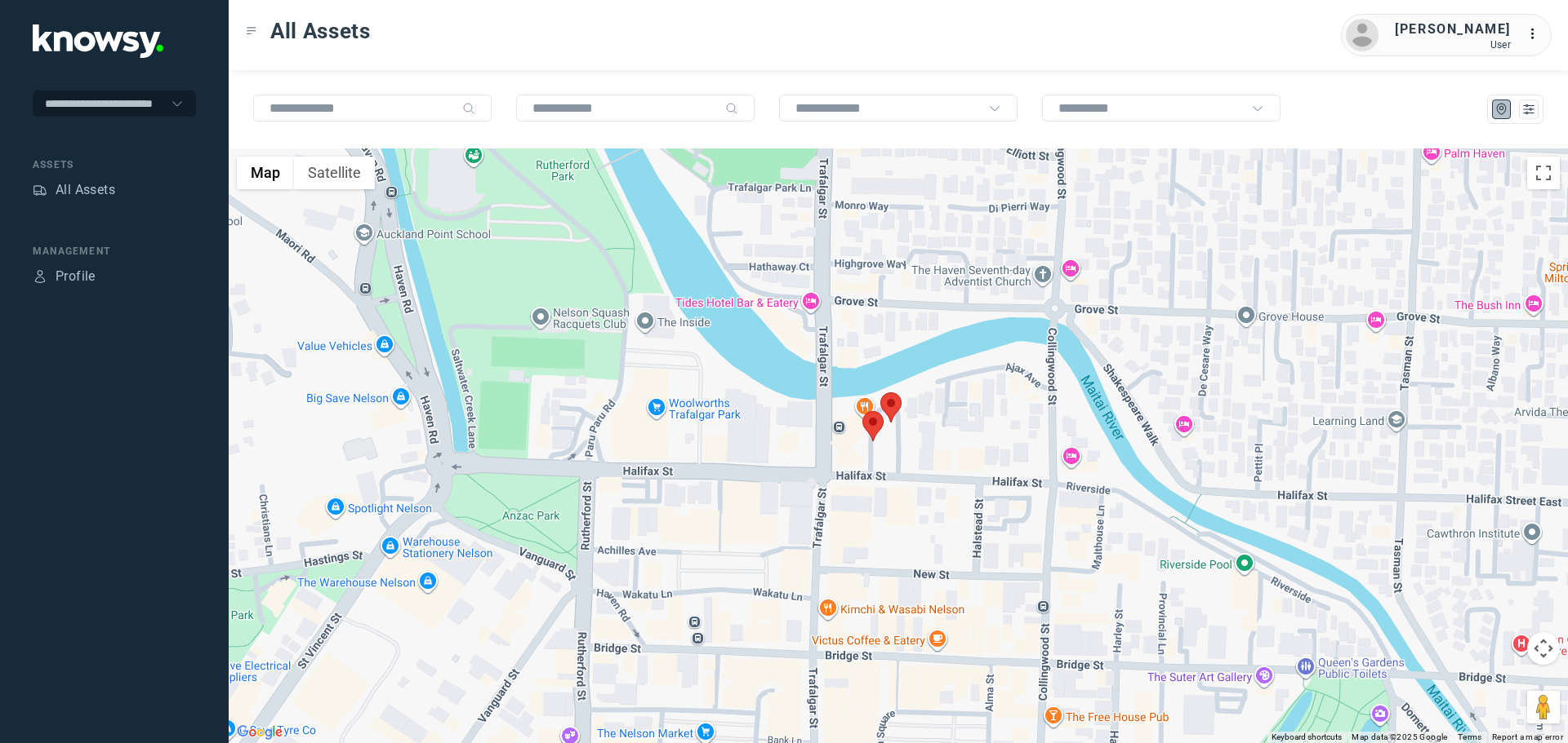
click at [862, 412] on area at bounding box center [862, 412] width 0 height 0
drag, startPoint x: 916, startPoint y: 318, endPoint x: 912, endPoint y: 328, distance: 10.8
click at [916, 318] on button "Close" at bounding box center [921, 334] width 39 height 39
click at [880, 393] on area at bounding box center [880, 393] width 0 height 0
click at [932, 297] on button "Close" at bounding box center [940, 315] width 39 height 39
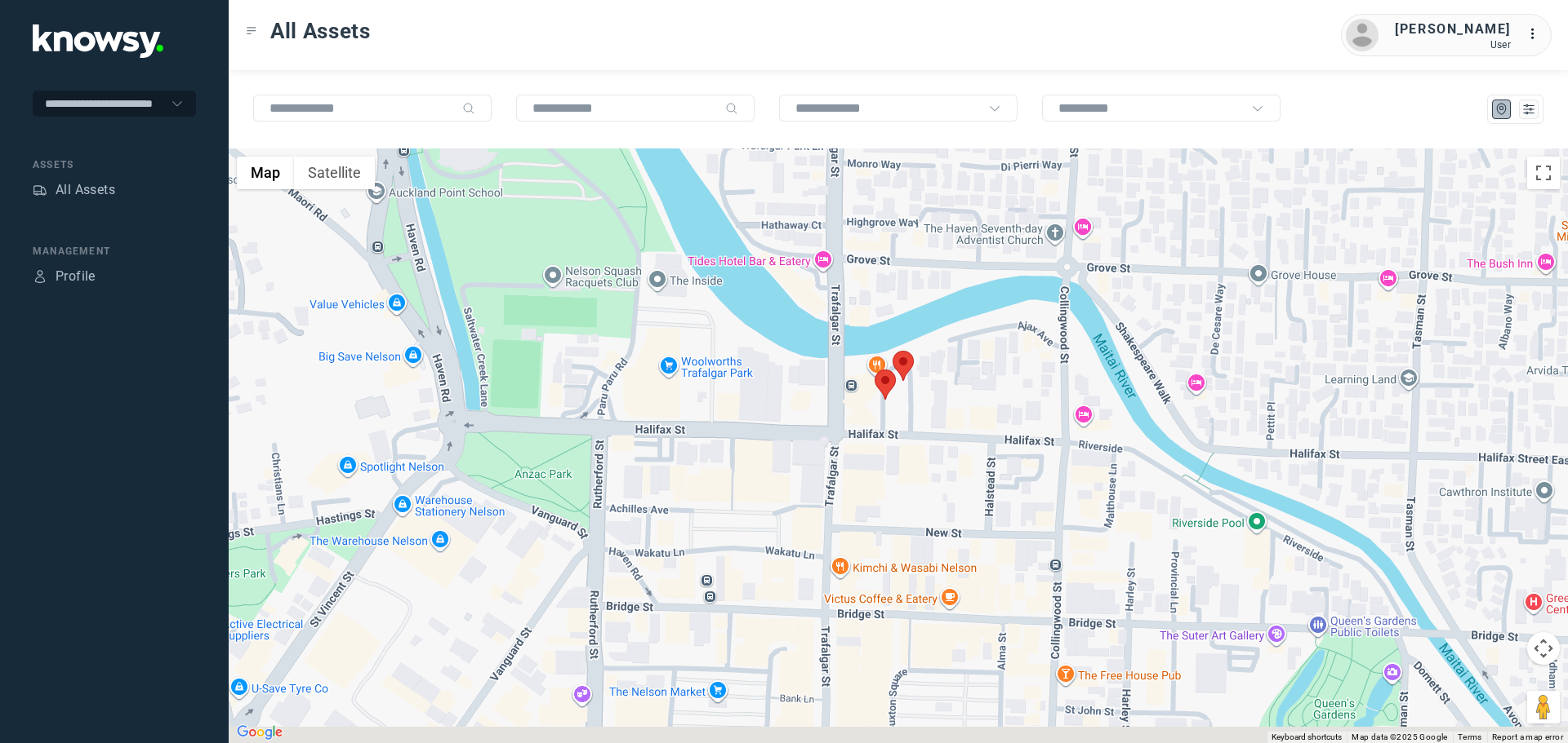
drag, startPoint x: 821, startPoint y: 555, endPoint x: 912, endPoint y: 390, distance: 188.4
click at [912, 390] on div "To navigate, press the arrow keys." at bounding box center [898, 445] width 1339 height 595
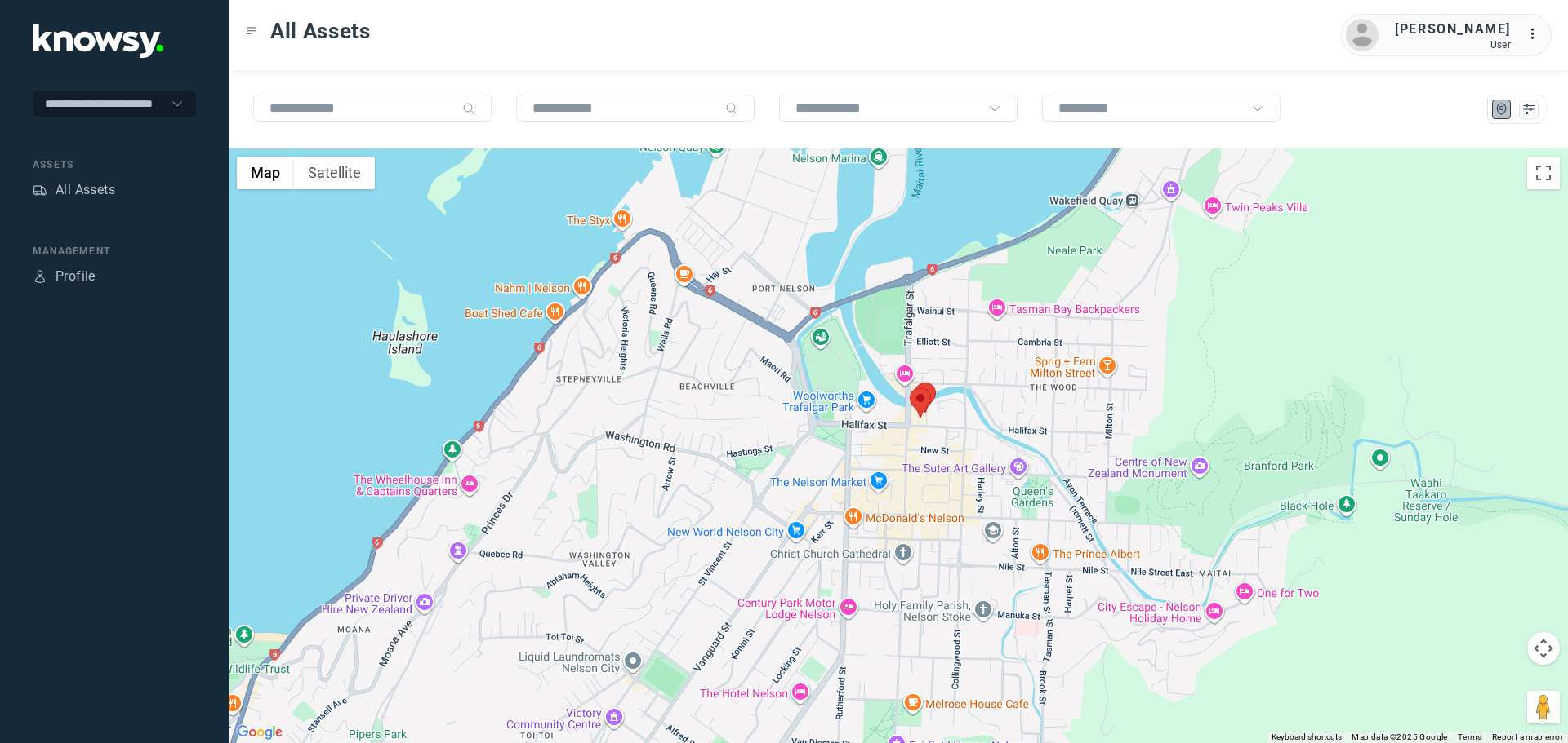
drag, startPoint x: 857, startPoint y: 614, endPoint x: 903, endPoint y: 383, distance: 235.5
click at [898, 397] on div at bounding box center [898, 445] width 1339 height 595
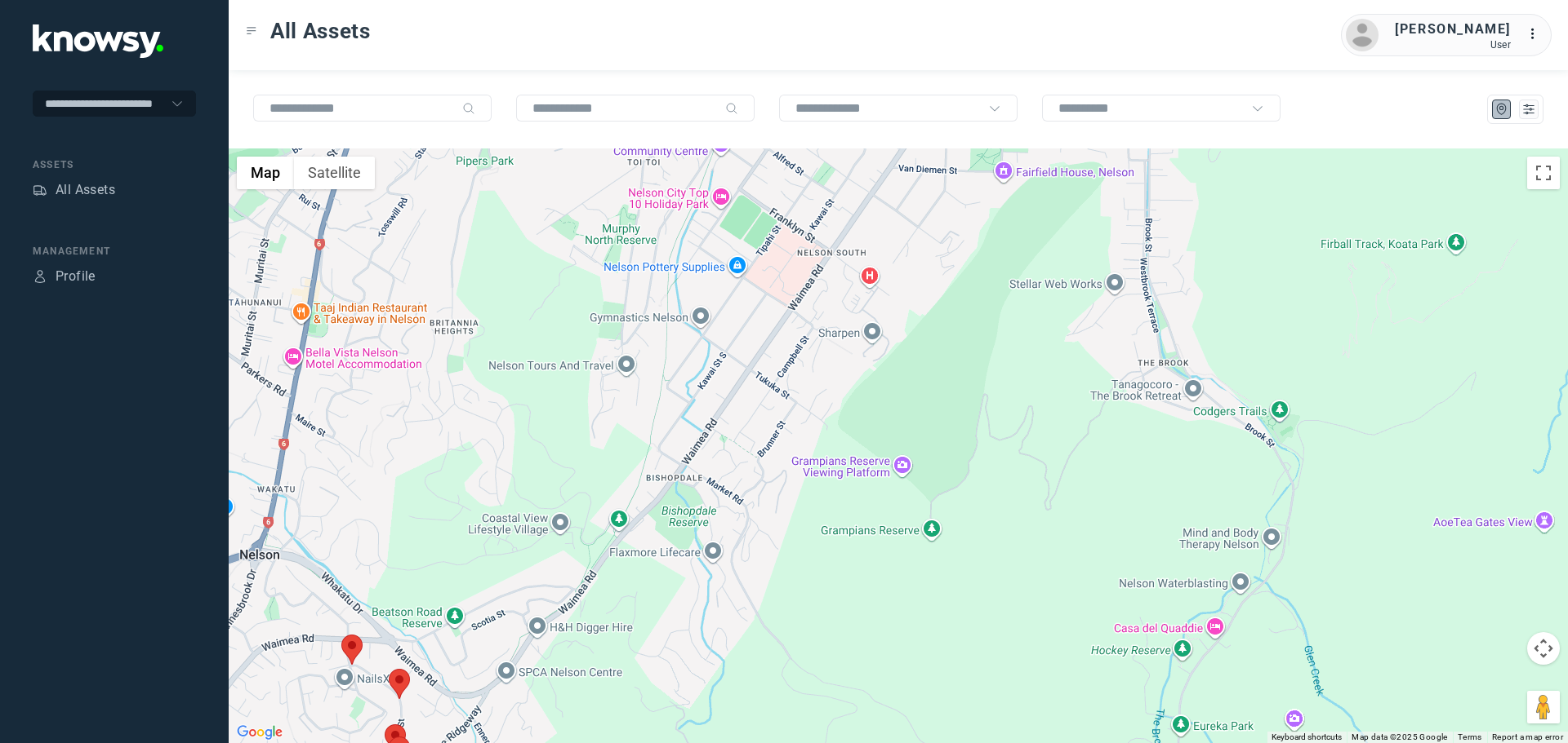
drag, startPoint x: 982, startPoint y: 423, endPoint x: 995, endPoint y: 413, distance: 16.4
click at [994, 412] on div at bounding box center [898, 445] width 1339 height 595
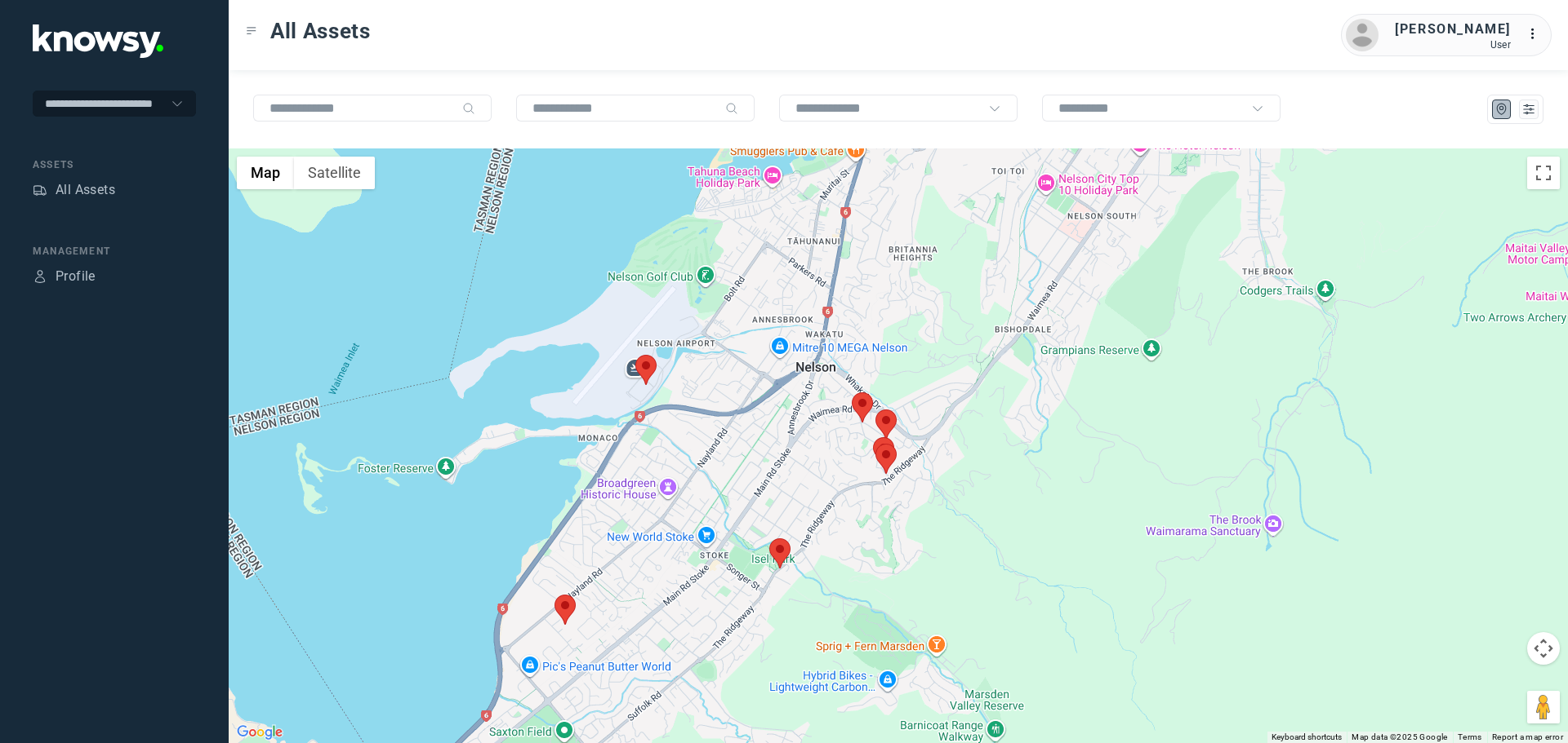
drag, startPoint x: 909, startPoint y: 525, endPoint x: 907, endPoint y: 534, distance: 9.2
click at [907, 534] on div at bounding box center [898, 445] width 1339 height 595
click at [875, 410] on area at bounding box center [875, 410] width 0 height 0
click at [926, 322] on button "Close" at bounding box center [934, 332] width 39 height 39
click at [852, 393] on area at bounding box center [852, 393] width 0 height 0
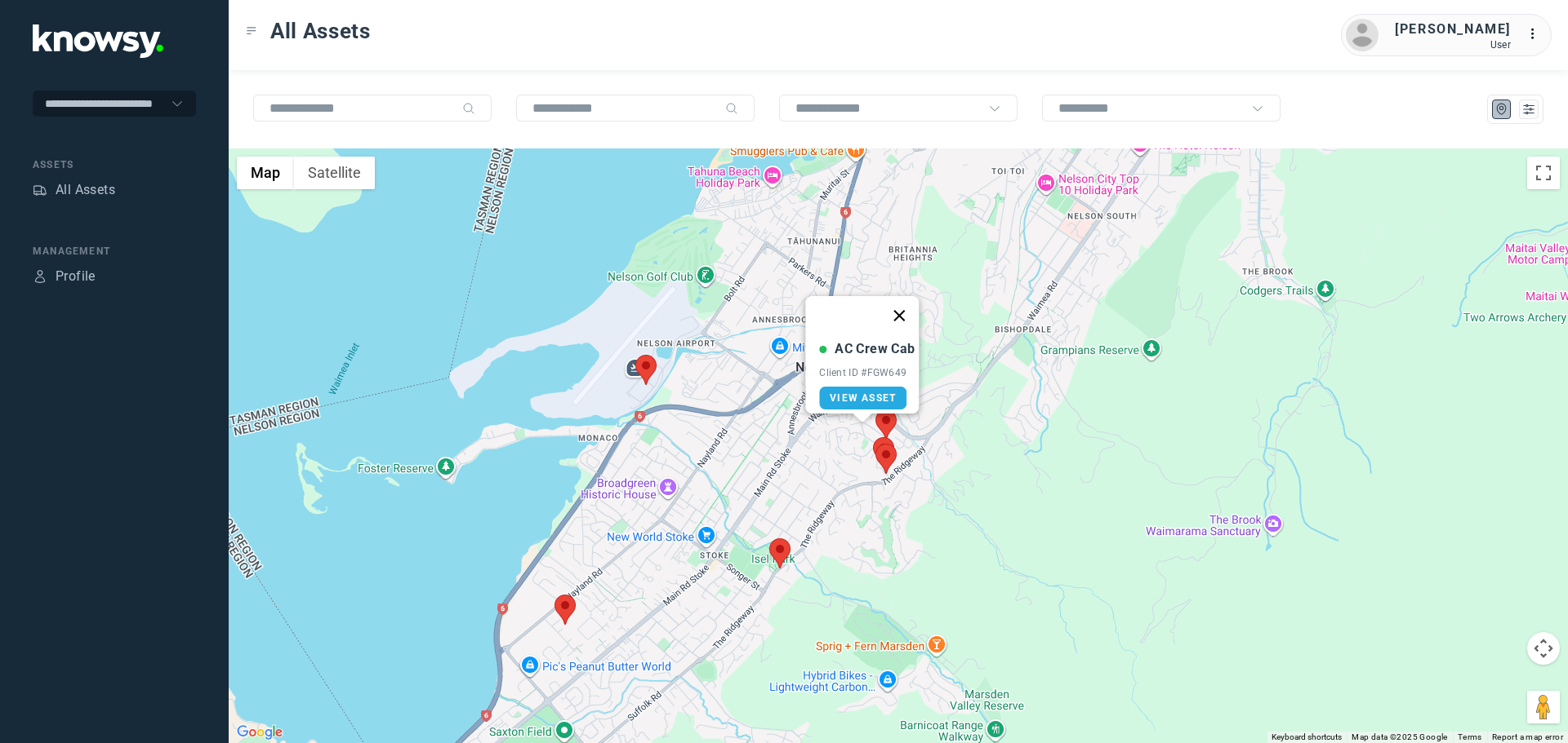
click at [904, 302] on button "Close" at bounding box center [899, 315] width 39 height 39
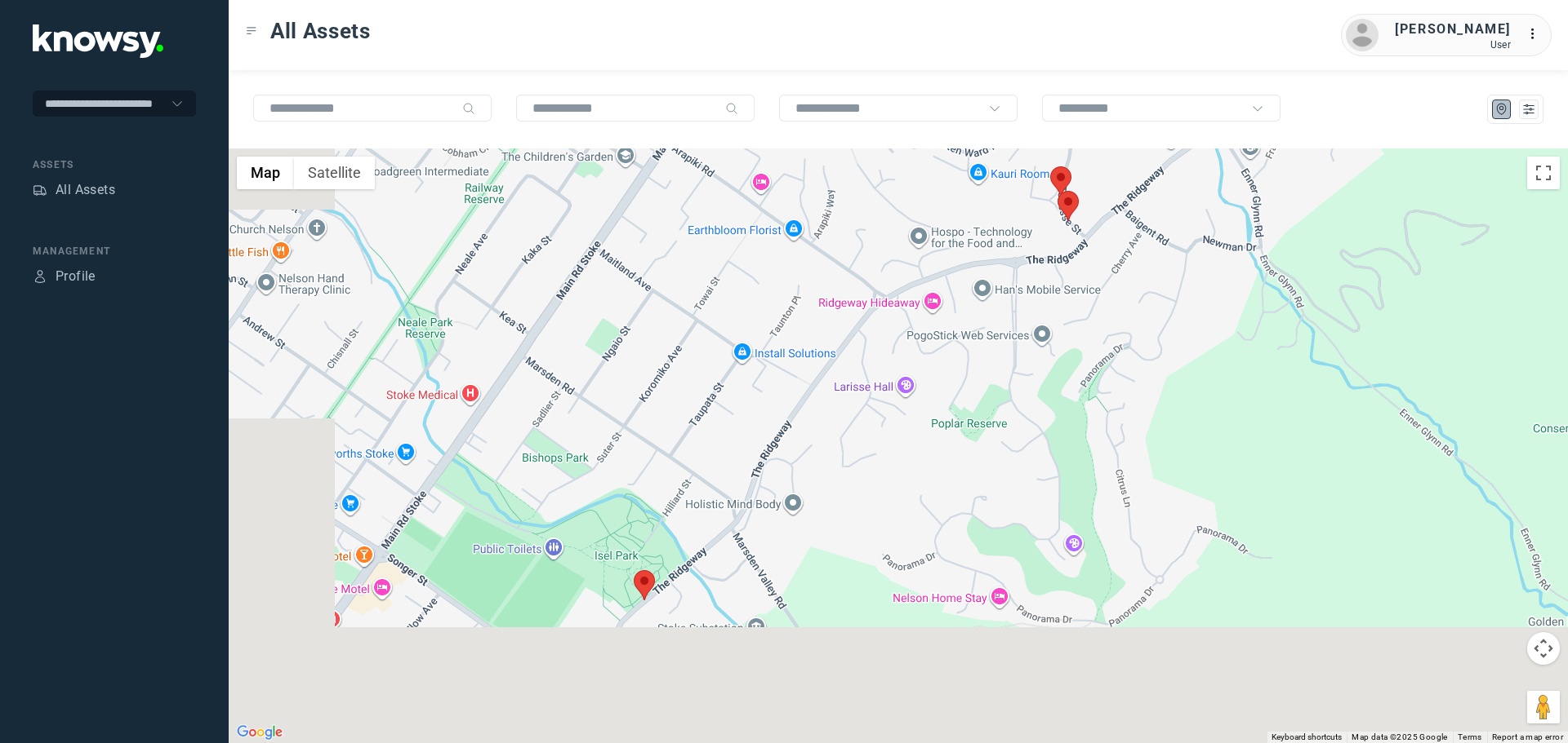
drag, startPoint x: 829, startPoint y: 539, endPoint x: 955, endPoint y: 340, distance: 235.5
click at [955, 340] on div at bounding box center [898, 445] width 1339 height 595
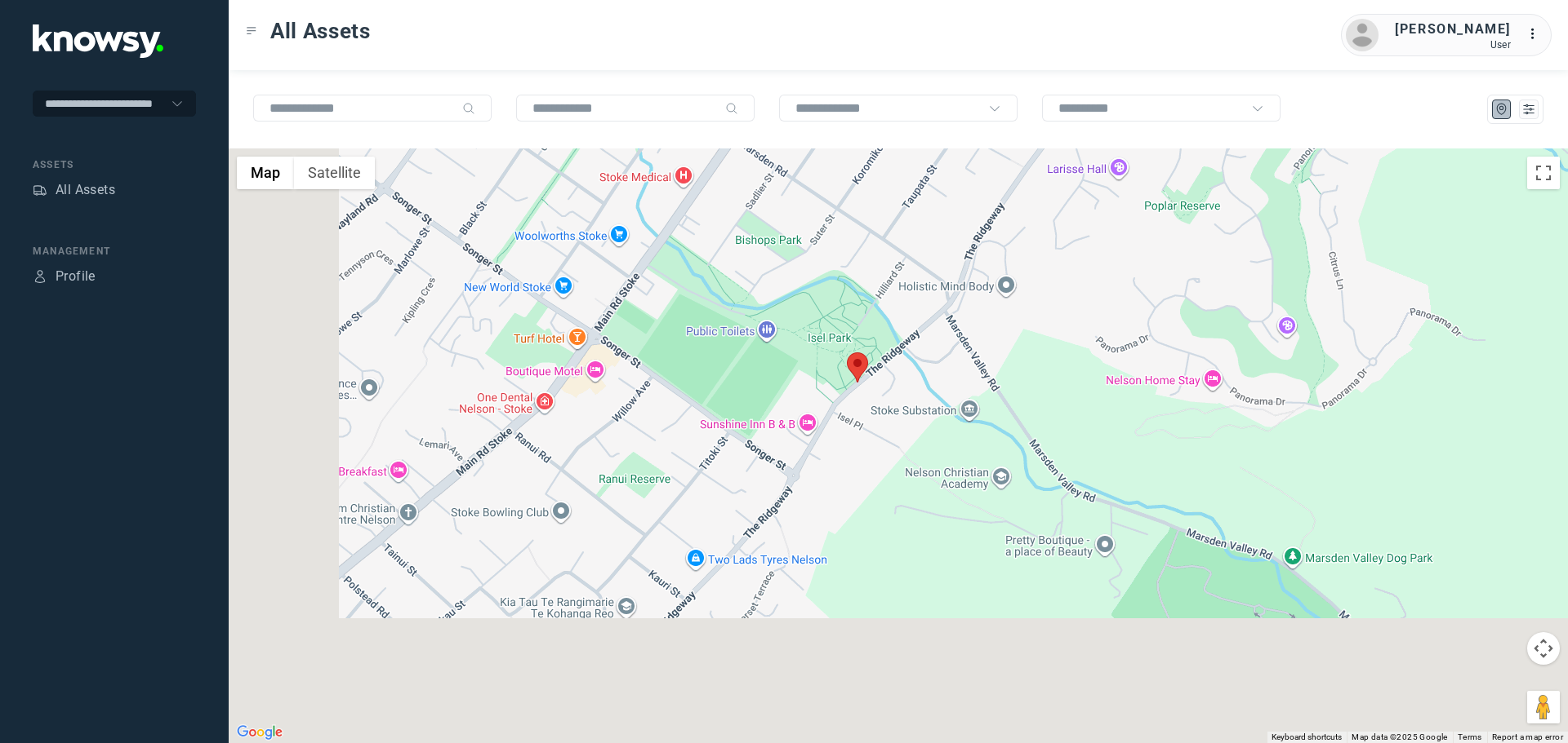
drag, startPoint x: 963, startPoint y: 428, endPoint x: 997, endPoint y: 399, distance: 44.7
click at [997, 399] on div at bounding box center [898, 445] width 1339 height 595
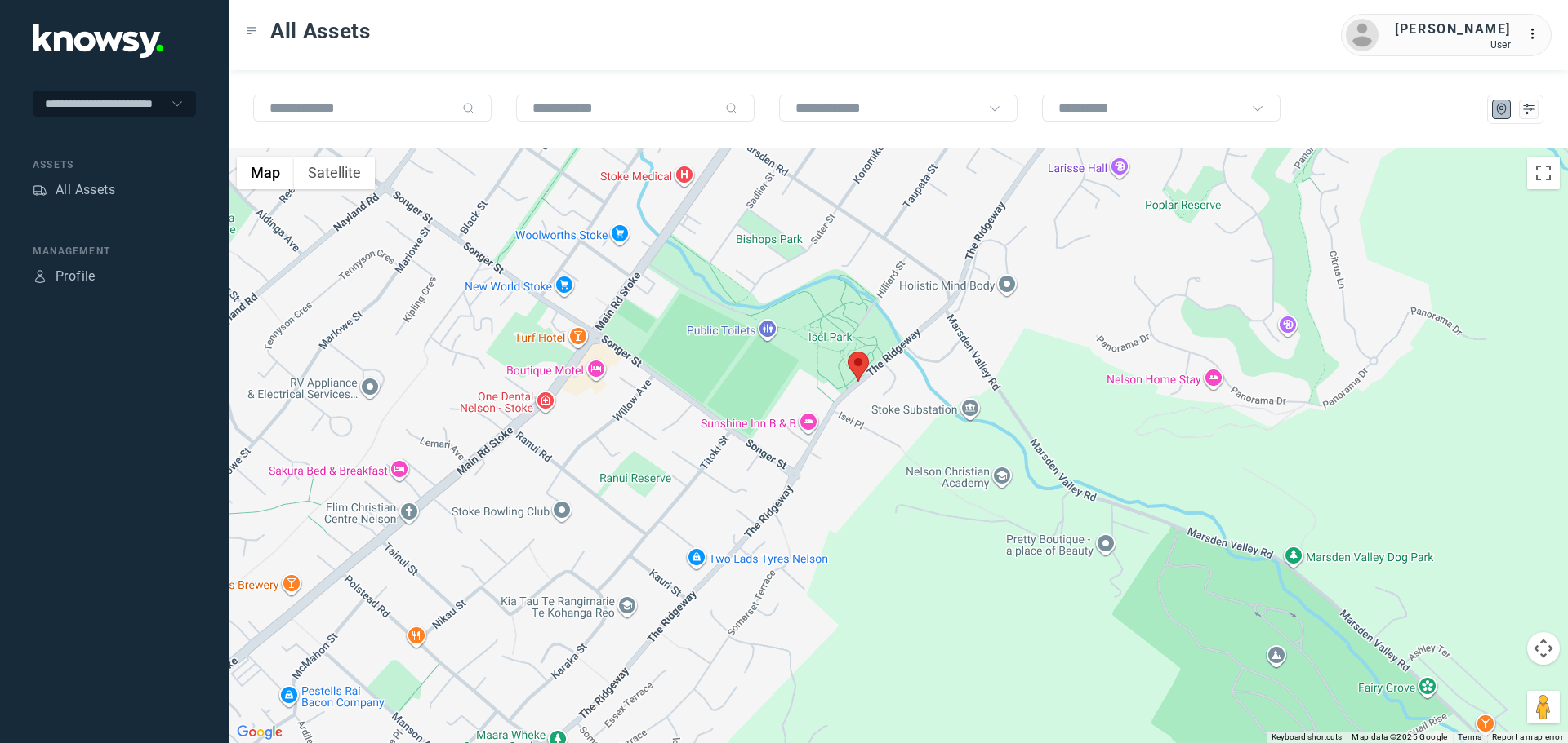
drag, startPoint x: 913, startPoint y: 401, endPoint x: 994, endPoint y: 378, distance: 84.2
click at [994, 378] on div at bounding box center [898, 445] width 1339 height 595
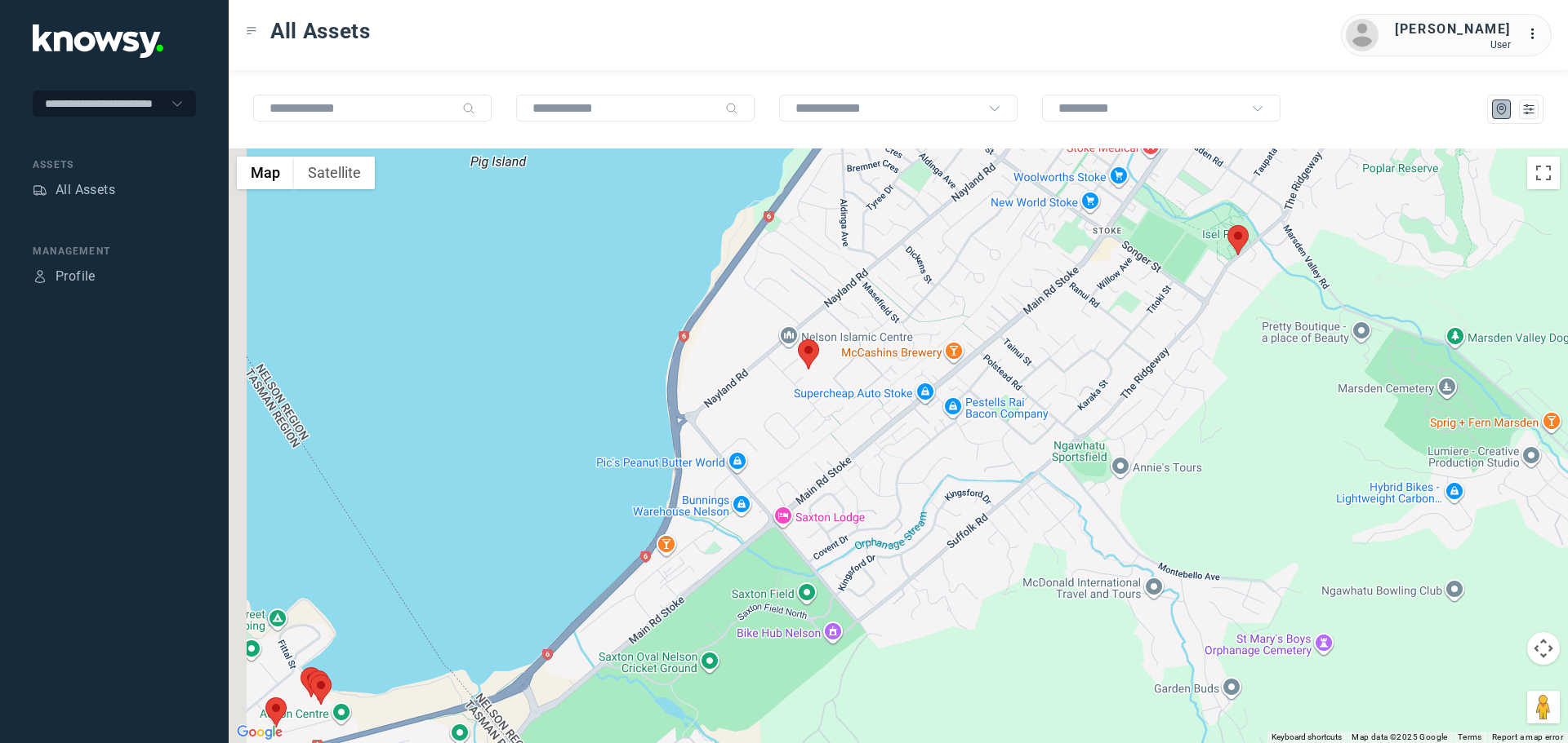
drag, startPoint x: 876, startPoint y: 539, endPoint x: 984, endPoint y: 436, distance: 149.2
click at [984, 436] on div at bounding box center [898, 445] width 1339 height 595
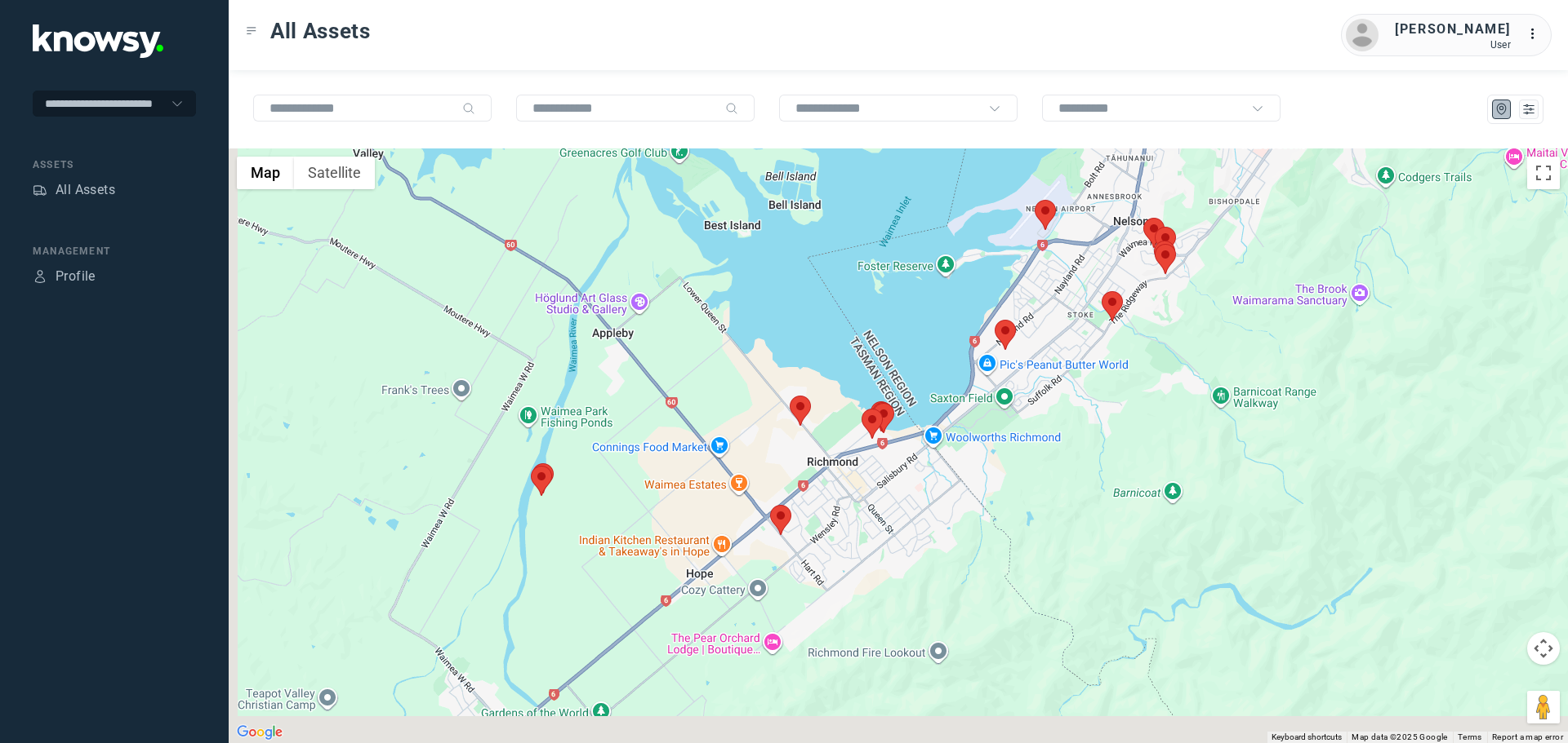
drag, startPoint x: 891, startPoint y: 621, endPoint x: 1024, endPoint y: 419, distance: 241.9
click at [1024, 419] on div at bounding box center [898, 445] width 1339 height 595
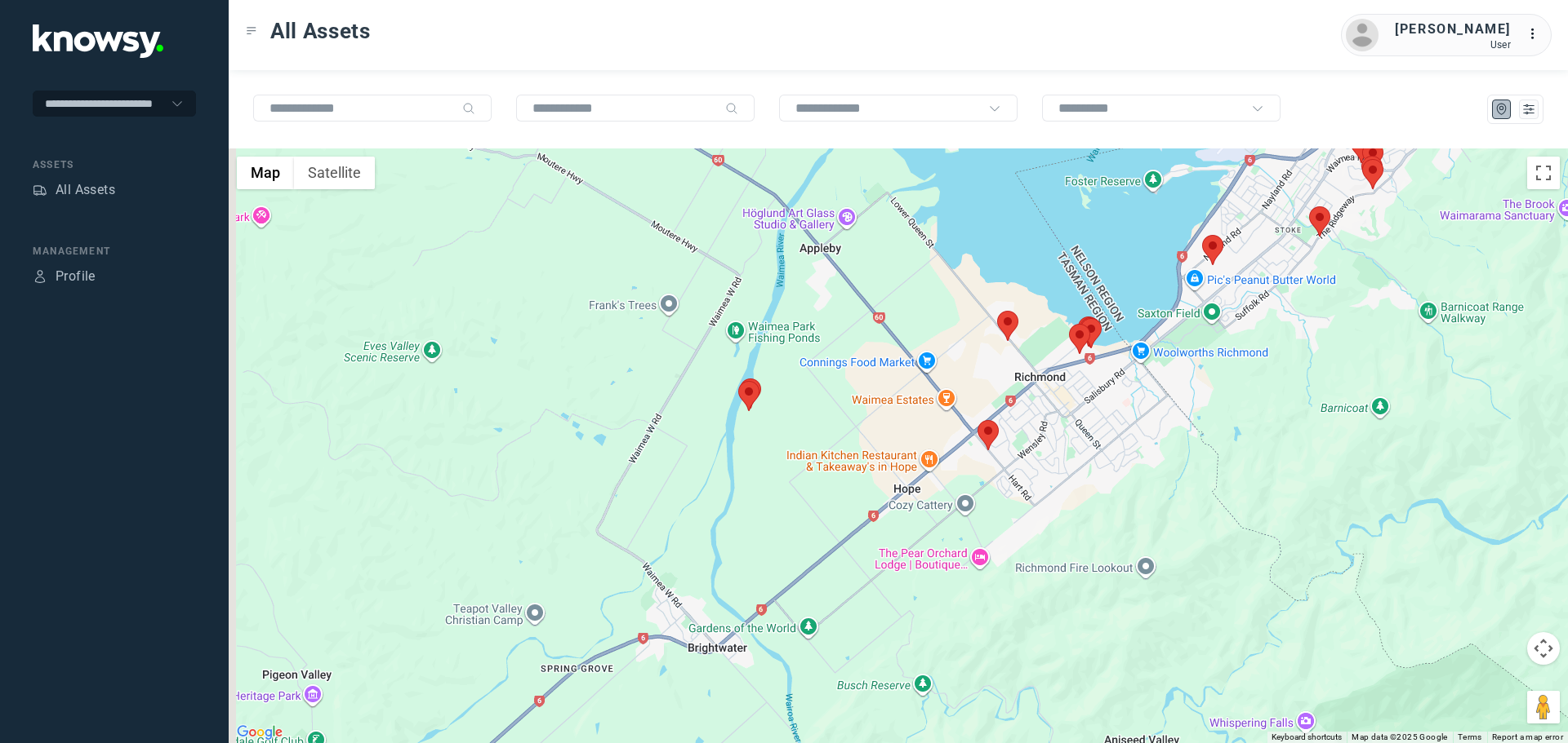
drag, startPoint x: 744, startPoint y: 529, endPoint x: 784, endPoint y: 637, distance: 115.2
click at [782, 641] on div at bounding box center [898, 445] width 1339 height 595
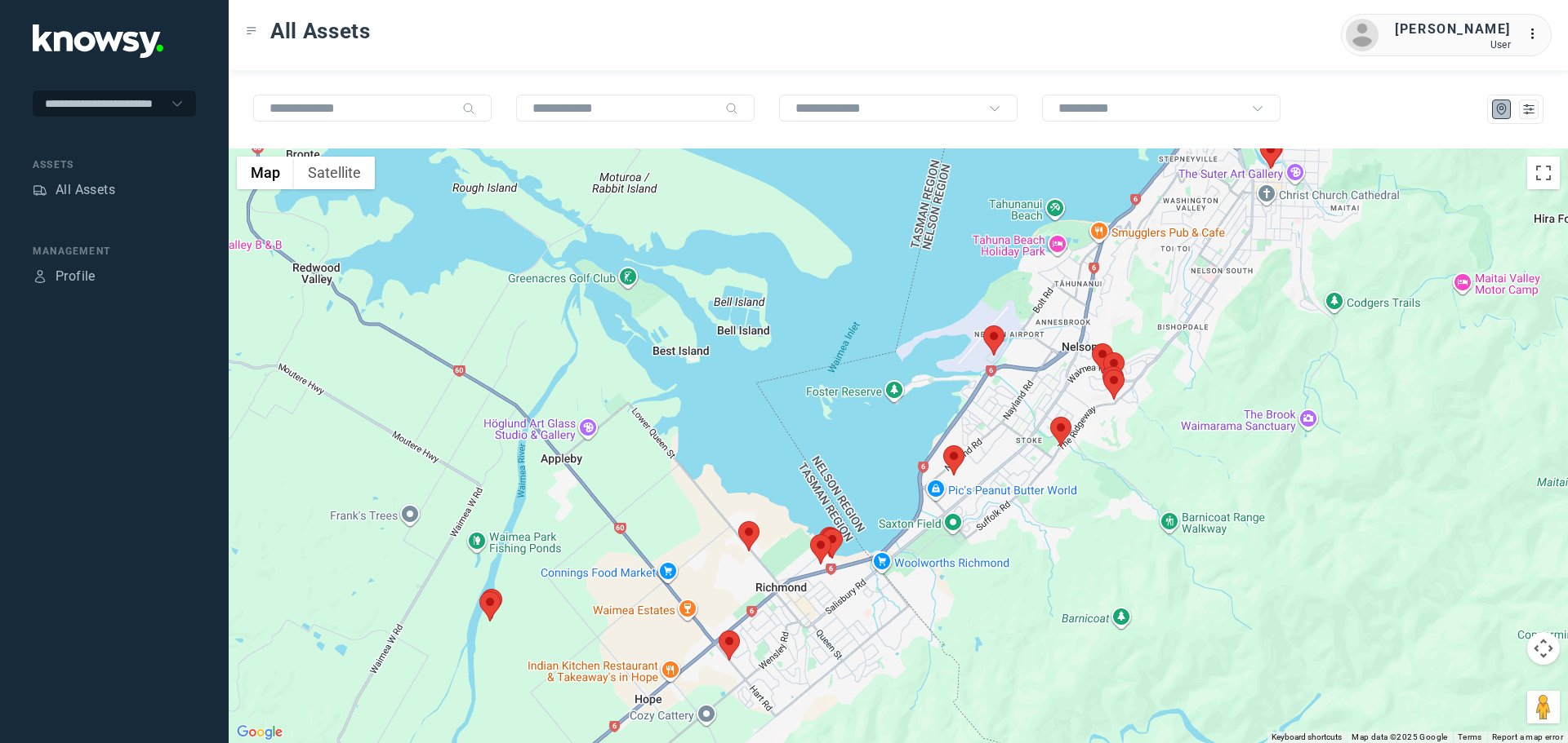
drag, startPoint x: 1034, startPoint y: 479, endPoint x: 898, endPoint y: 592, distance: 176.8
click at [898, 590] on div at bounding box center [898, 445] width 1339 height 595
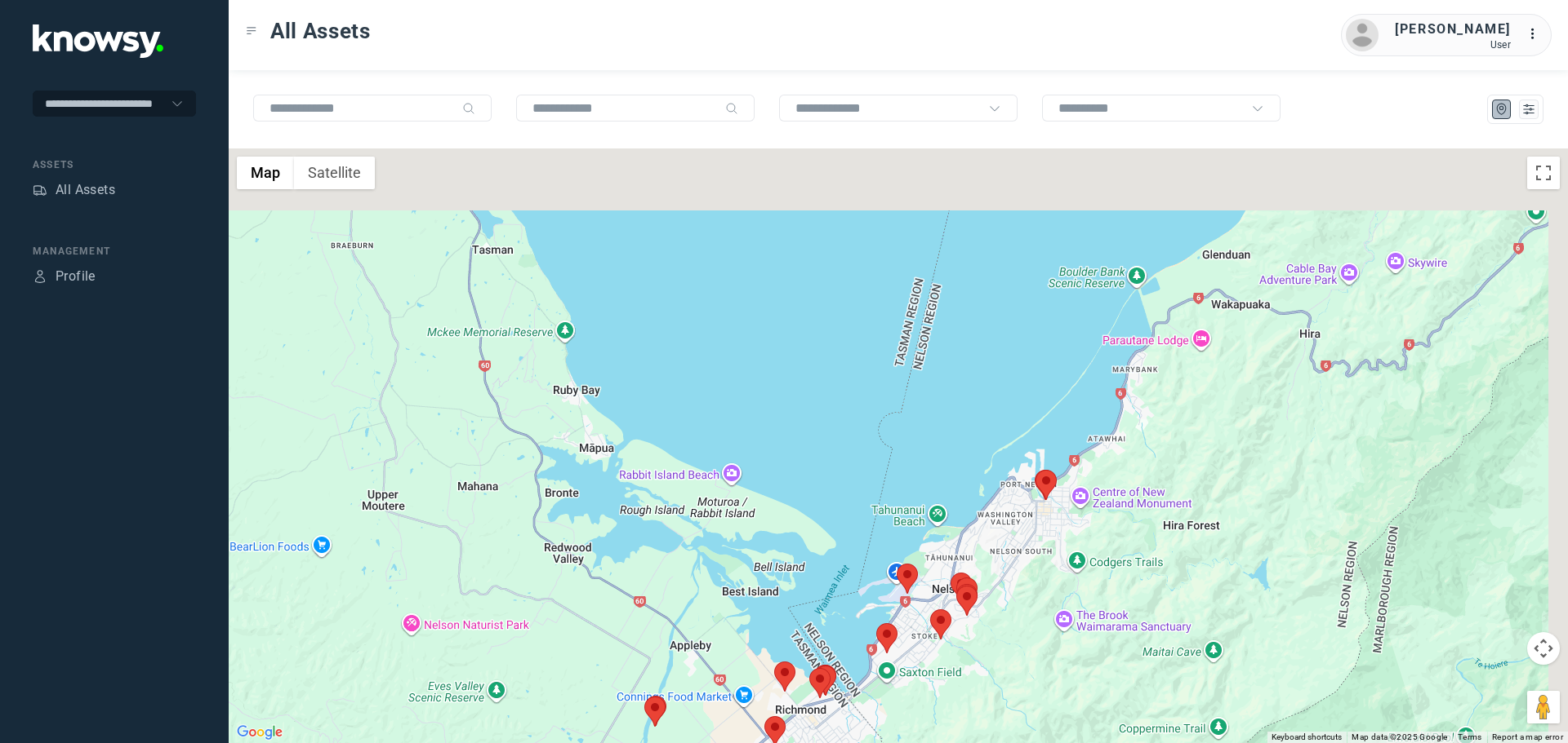
drag, startPoint x: 892, startPoint y: 355, endPoint x: 827, endPoint y: 528, distance: 184.8
click at [826, 527] on div at bounding box center [898, 445] width 1339 height 595
